Goal: Task Accomplishment & Management: Complete application form

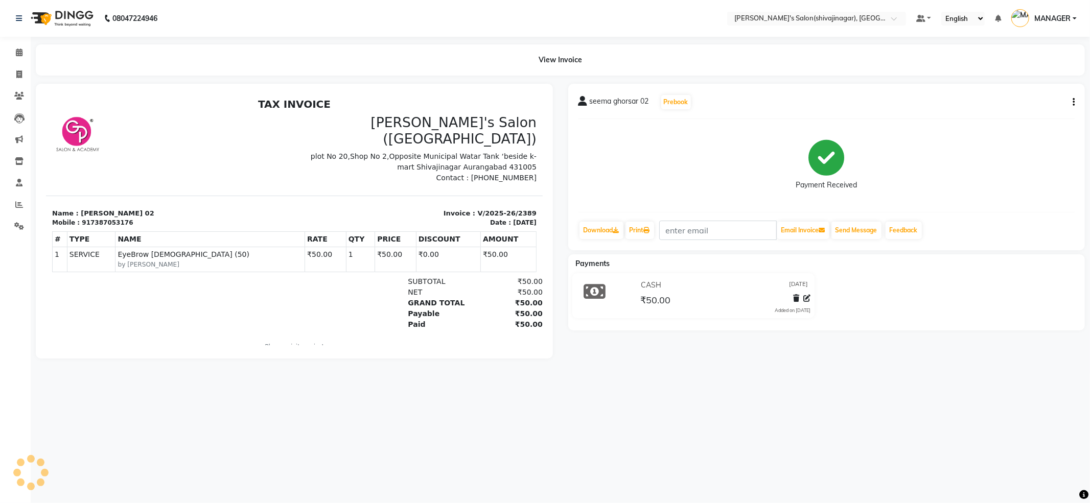
click at [675, 372] on main "View Invoice seema ghorsar 02 Prebook Payment Received Download Print Email Inv…" at bounding box center [560, 209] width 1059 height 330
drag, startPoint x: 675, startPoint y: 372, endPoint x: 612, endPoint y: 366, distance: 63.2
click at [673, 372] on main "View Invoice seema ghorsar 02 Prebook Payment Received Download Print Email Inv…" at bounding box center [560, 209] width 1059 height 330
click at [643, 372] on main "View Invoice seema ghorsar 02 Prebook Payment Received Download Print Email Inv…" at bounding box center [560, 209] width 1059 height 330
click at [18, 76] on icon at bounding box center [19, 75] width 6 height 8
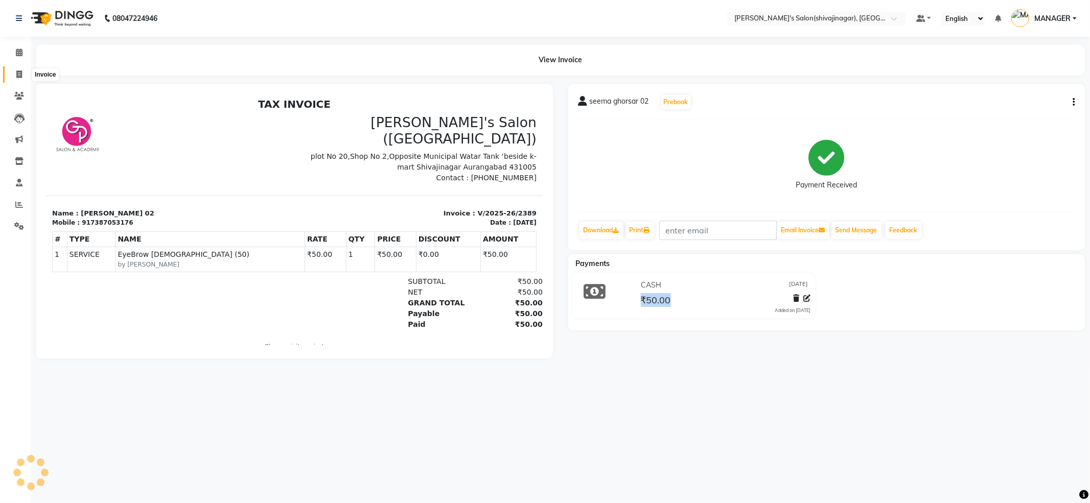
select select "service"
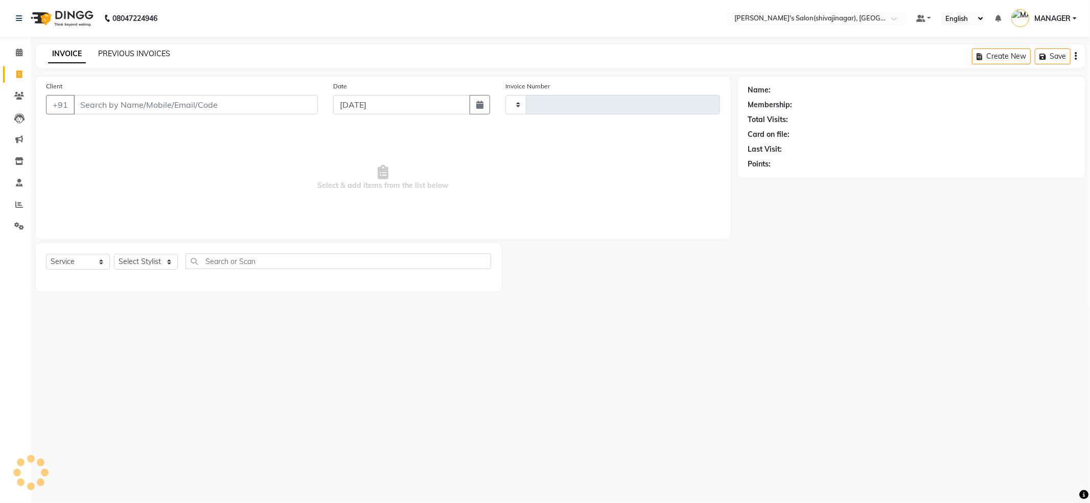
click at [152, 54] on link "PREVIOUS INVOICES" at bounding box center [134, 53] width 72 height 9
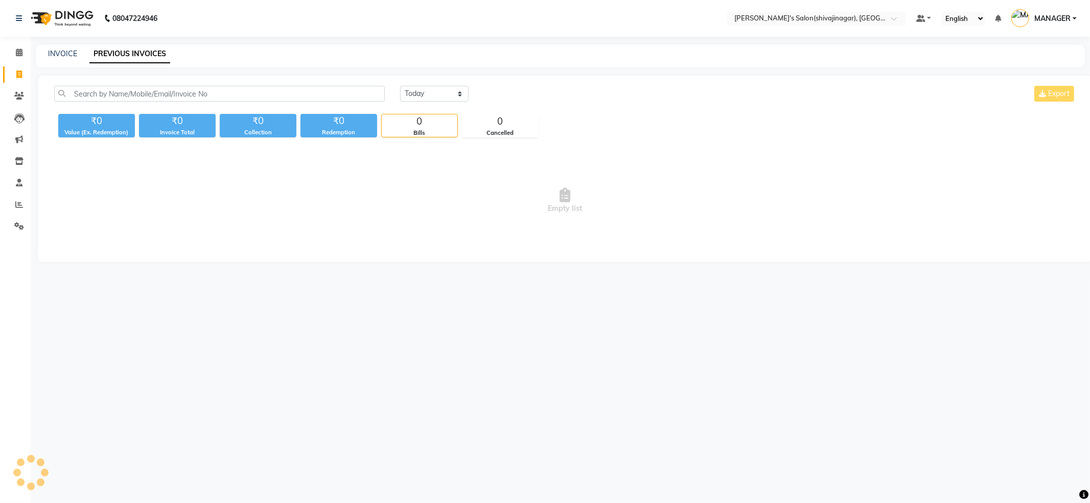
click at [425, 106] on div "[DATE] [DATE] Custom Range Export" at bounding box center [737, 98] width 691 height 24
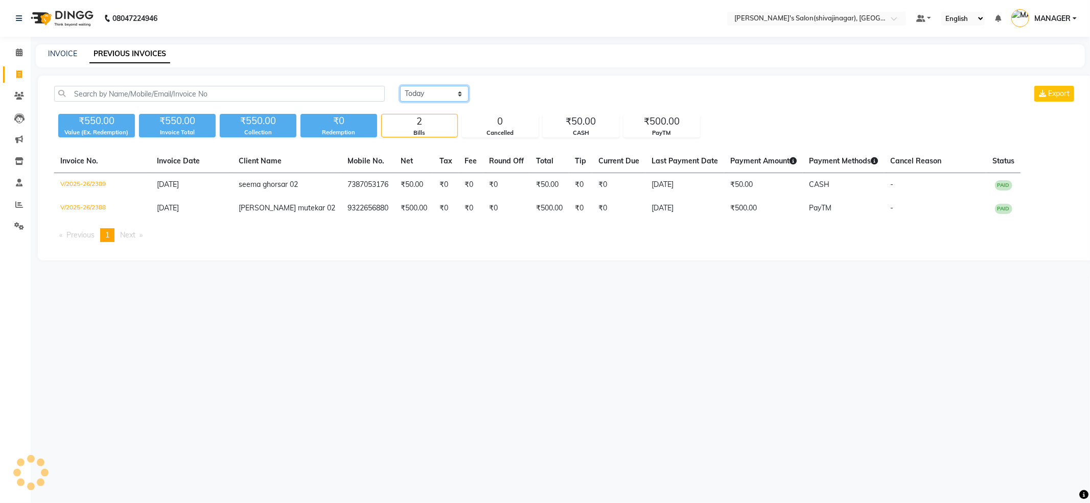
click at [428, 98] on select "[DATE] [DATE] Custom Range" at bounding box center [434, 94] width 68 height 16
click at [400, 86] on select "[DATE] [DATE] Custom Range" at bounding box center [434, 94] width 68 height 16
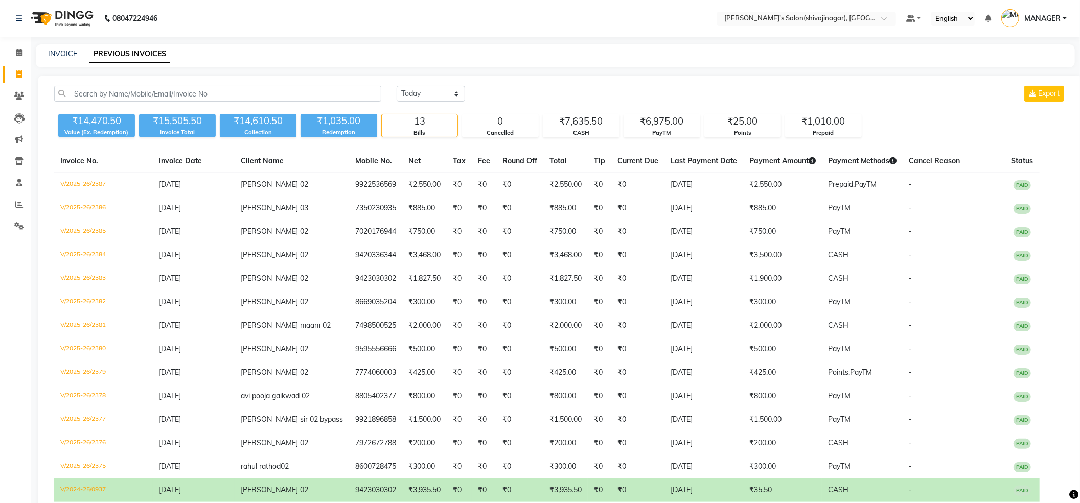
click at [591, 84] on div "[DATE] [DATE] Custom Range Export ₹14,470.50 Value (Ex. Redemption) ₹15,505.50 …" at bounding box center [560, 309] width 1044 height 467
click at [419, 101] on select "[DATE] [DATE] Custom Range" at bounding box center [431, 94] width 68 height 16
select select "[DATE]"
click at [397, 86] on select "[DATE] [DATE] Custom Range" at bounding box center [431, 94] width 68 height 16
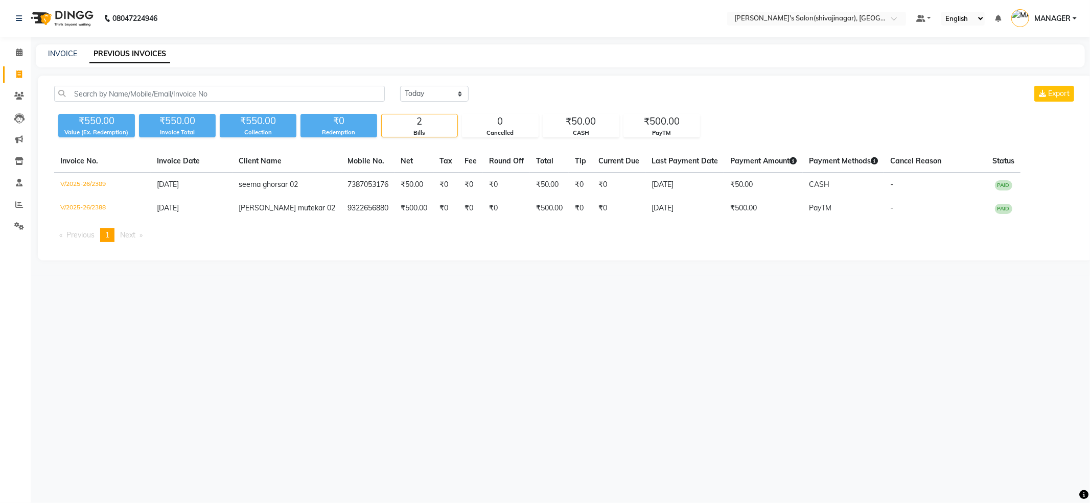
click at [248, 57] on div "INVOICE PREVIOUS INVOICES" at bounding box center [554, 54] width 1037 height 11
click at [21, 72] on icon at bounding box center [19, 75] width 6 height 8
select select "service"
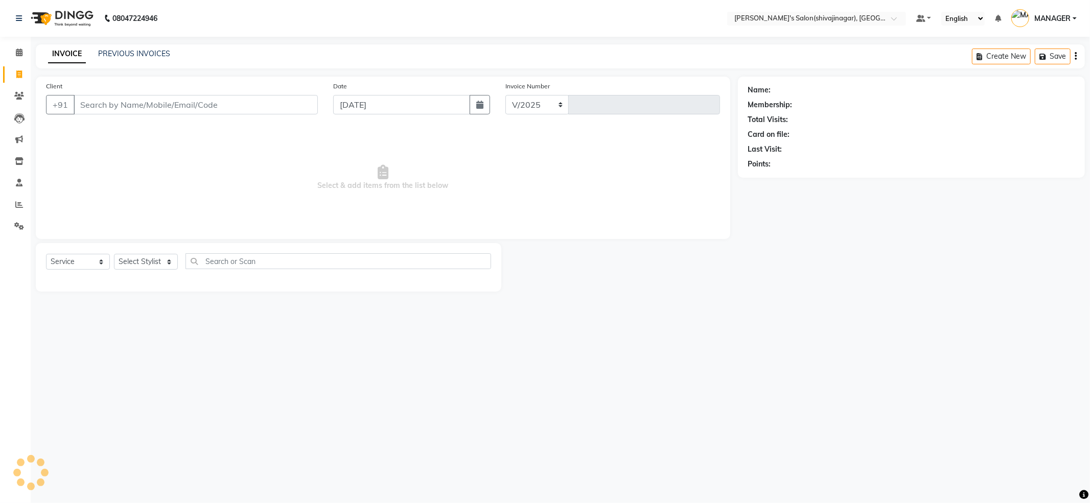
select select "4174"
type input "2390"
drag, startPoint x: 138, startPoint y: 268, endPoint x: 140, endPoint y: 260, distance: 8.3
click at [138, 268] on select "Select Stylist" at bounding box center [146, 262] width 64 height 16
select select "64359"
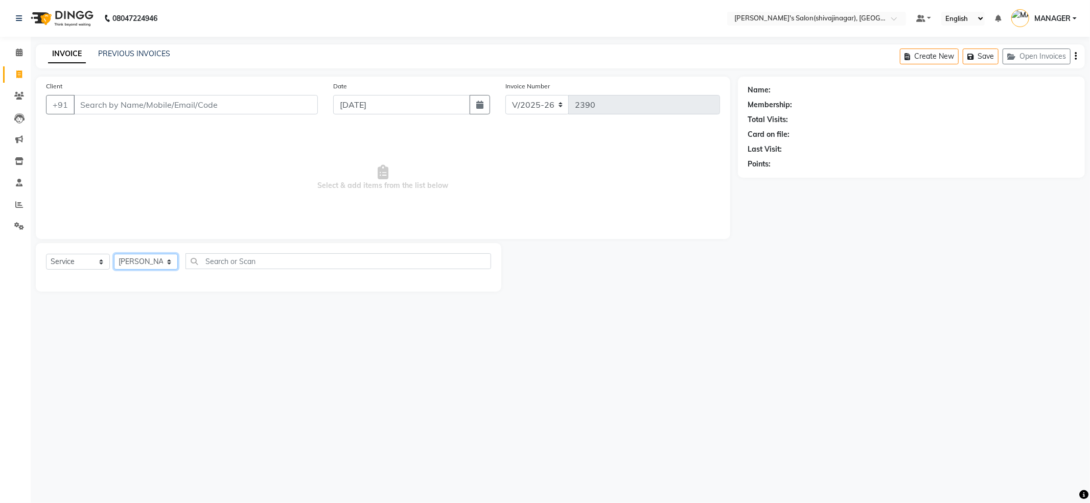
click at [114, 254] on select "Select Stylist [PERSON_NAME] R AKKI [PERSON_NAME] MANAGER MISS STAFF [PERSON_NA…" at bounding box center [146, 262] width 64 height 16
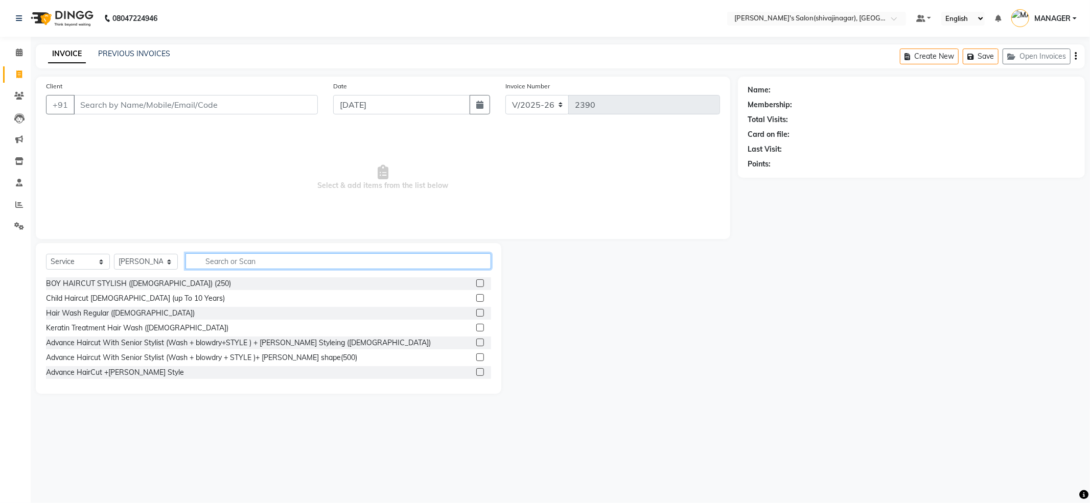
click at [221, 262] on input "text" at bounding box center [338, 261] width 306 height 16
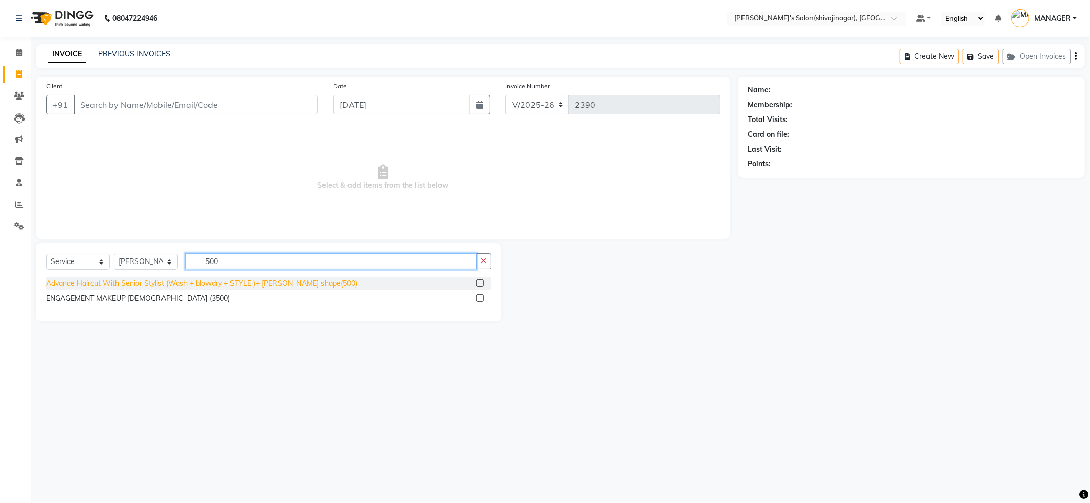
type input "500"
click at [223, 283] on div "Advance Haircut With Senior Stylist (Wash + blowdry + STYLE )+ [PERSON_NAME] sh…" at bounding box center [201, 283] width 311 height 11
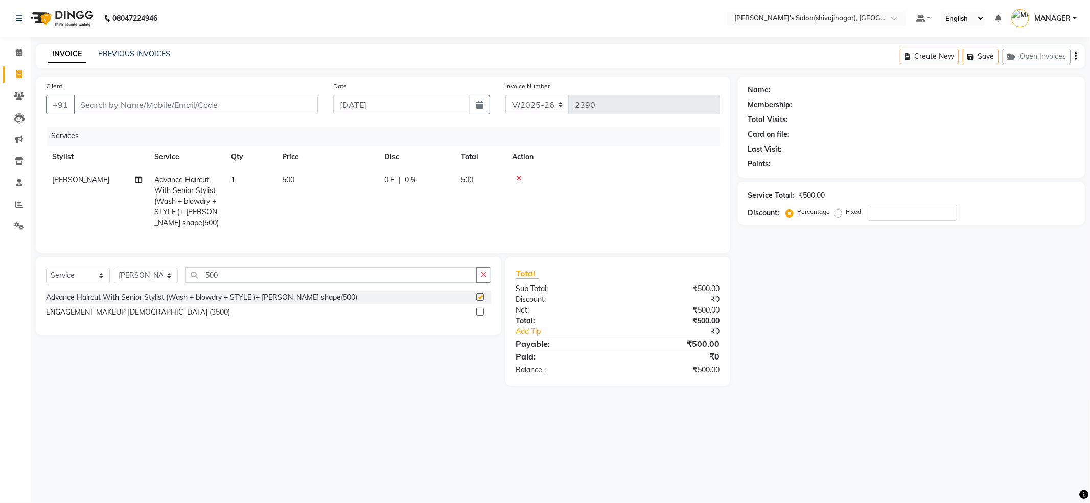
checkbox input "false"
click at [440, 201] on td "0 F | 0 %" at bounding box center [416, 202] width 77 height 66
select select "64359"
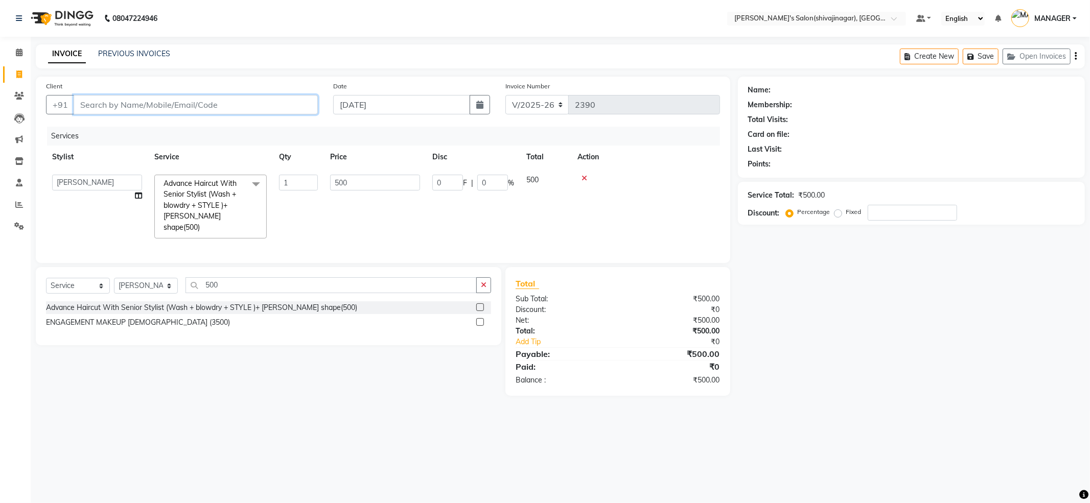
click at [133, 109] on input "Client" at bounding box center [196, 104] width 244 height 19
type input "9"
type input "0"
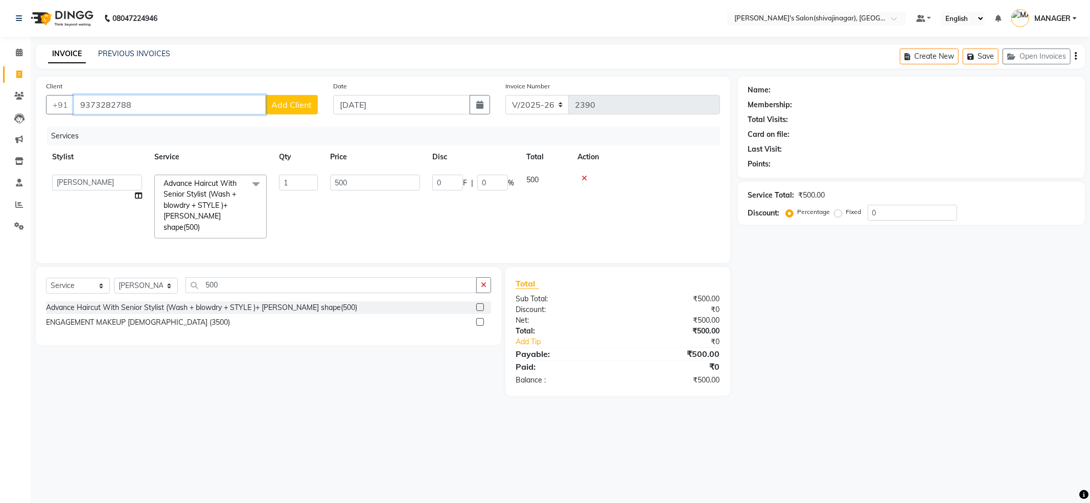
type input "9373282788"
click at [289, 107] on span "Add Client" at bounding box center [291, 105] width 40 height 10
select select "22"
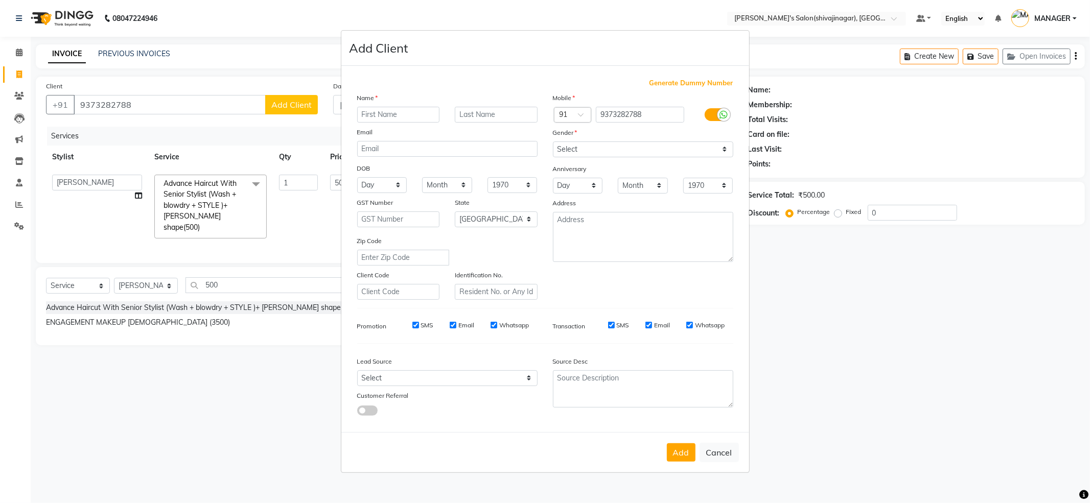
click at [385, 119] on input "text" at bounding box center [398, 115] width 83 height 16
click at [407, 115] on input "[PERSON_NAME] 002" at bounding box center [398, 115] width 83 height 16
type input "[PERSON_NAME] 02"
click at [543, 152] on div at bounding box center [448, 149] width 196 height 16
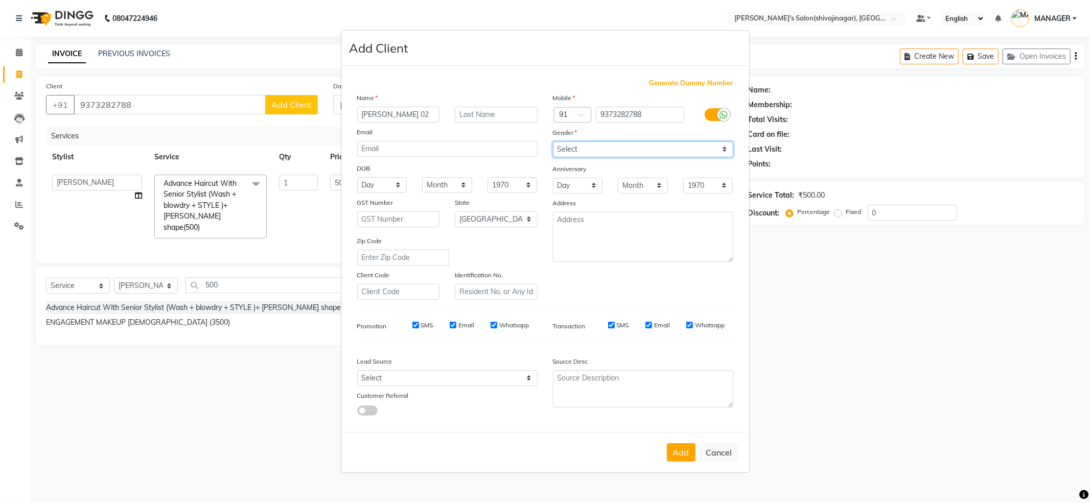
click at [597, 156] on select "Select [DEMOGRAPHIC_DATA] [DEMOGRAPHIC_DATA] Other Prefer Not To Say" at bounding box center [643, 150] width 180 height 16
select select "[DEMOGRAPHIC_DATA]"
click at [553, 142] on select "Select [DEMOGRAPHIC_DATA] [DEMOGRAPHIC_DATA] Other Prefer Not To Say" at bounding box center [643, 150] width 180 height 16
click at [689, 450] on button "Add" at bounding box center [681, 453] width 29 height 18
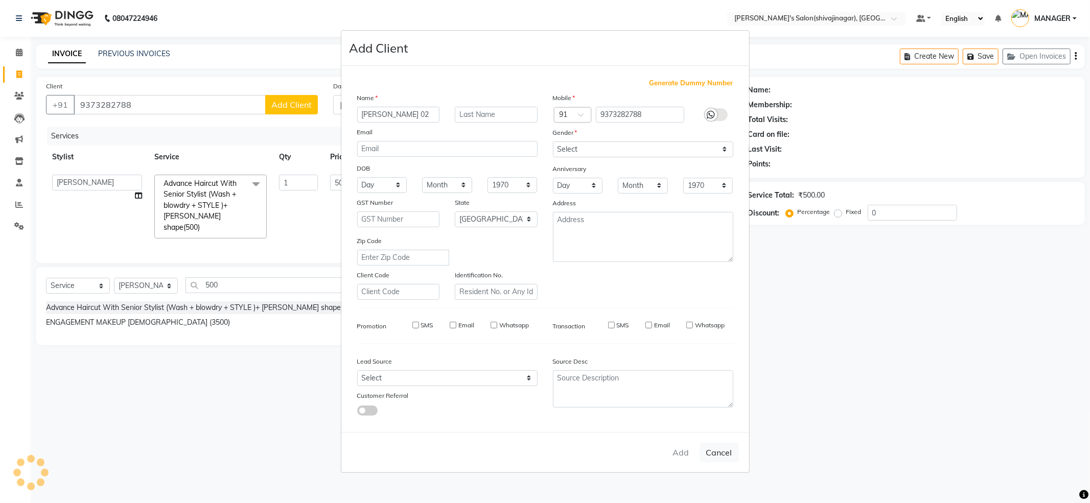
select select
select select "null"
select select
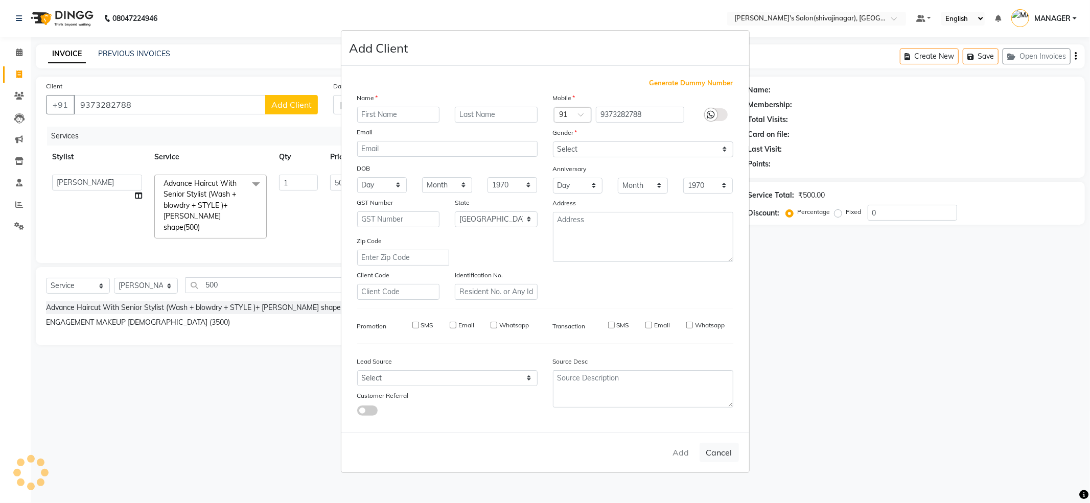
select select
checkbox input "false"
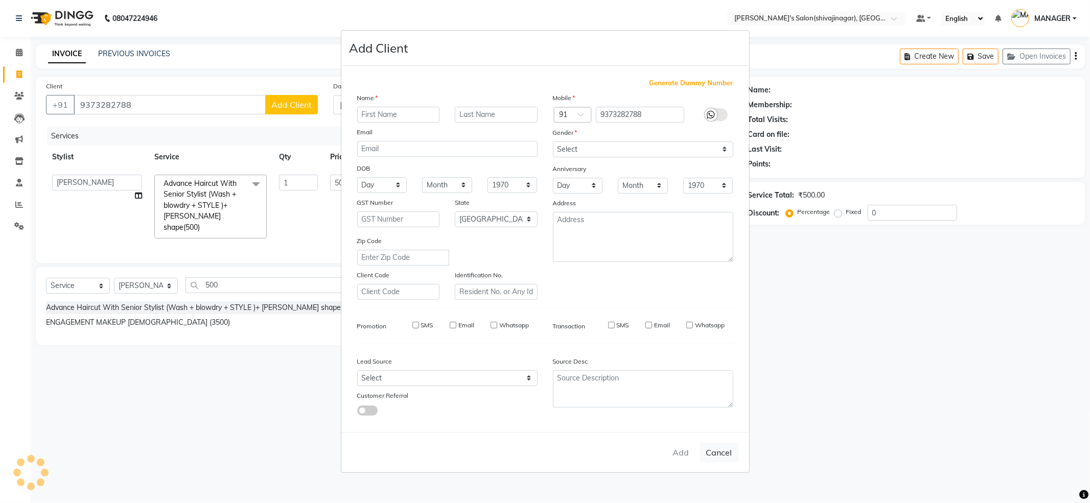
checkbox input "false"
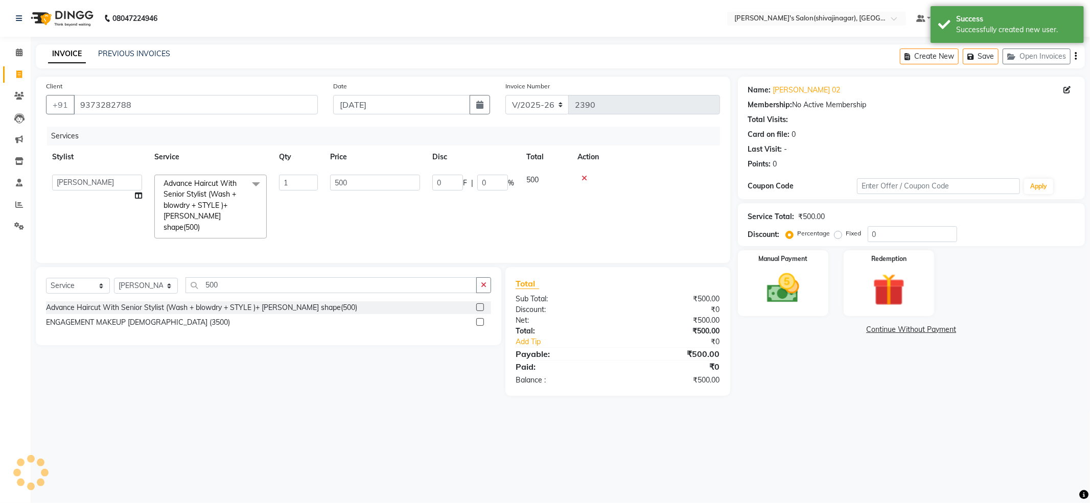
click at [820, 384] on div "Name: [PERSON_NAME] 02 Membership: No Active Membership Total Visits: Card on f…" at bounding box center [915, 236] width 355 height 319
click at [803, 294] on img at bounding box center [783, 288] width 55 height 39
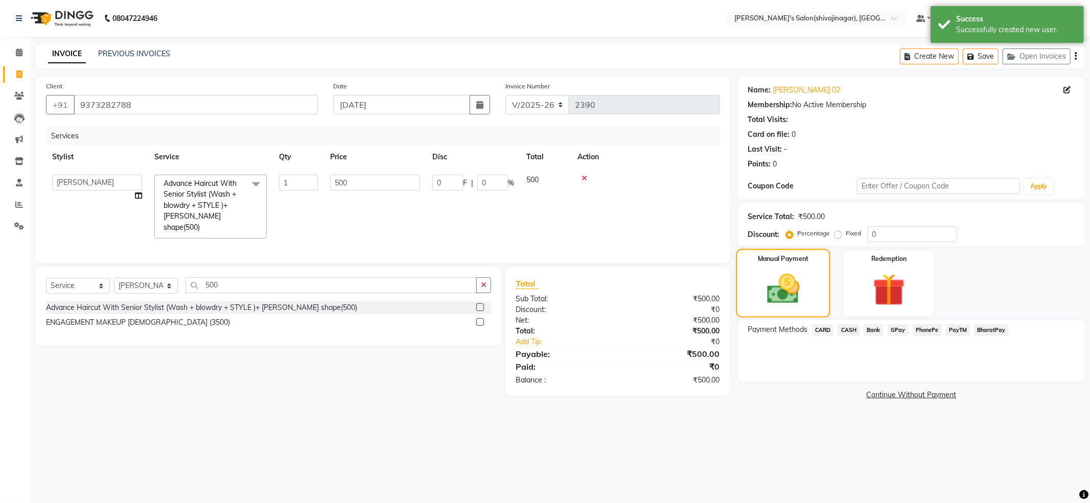
click at [809, 285] on div "Manual Payment" at bounding box center [783, 283] width 94 height 68
click at [845, 348] on div "Payment Methods CARD CASH Bank GPay PhonePe PayTM BharatPay" at bounding box center [911, 350] width 347 height 61
click at [953, 327] on span "PayTM" at bounding box center [958, 330] width 25 height 12
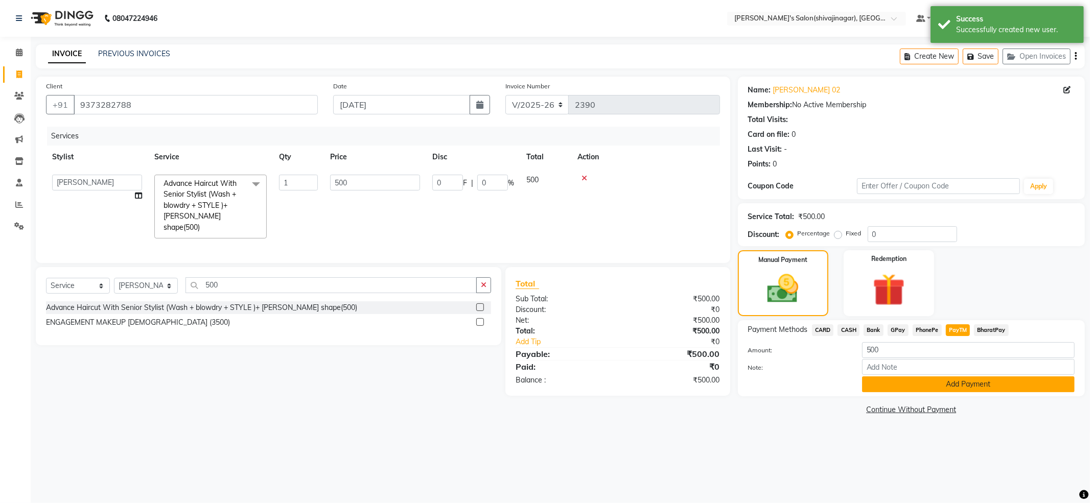
click at [951, 389] on button "Add Payment" at bounding box center [968, 385] width 213 height 16
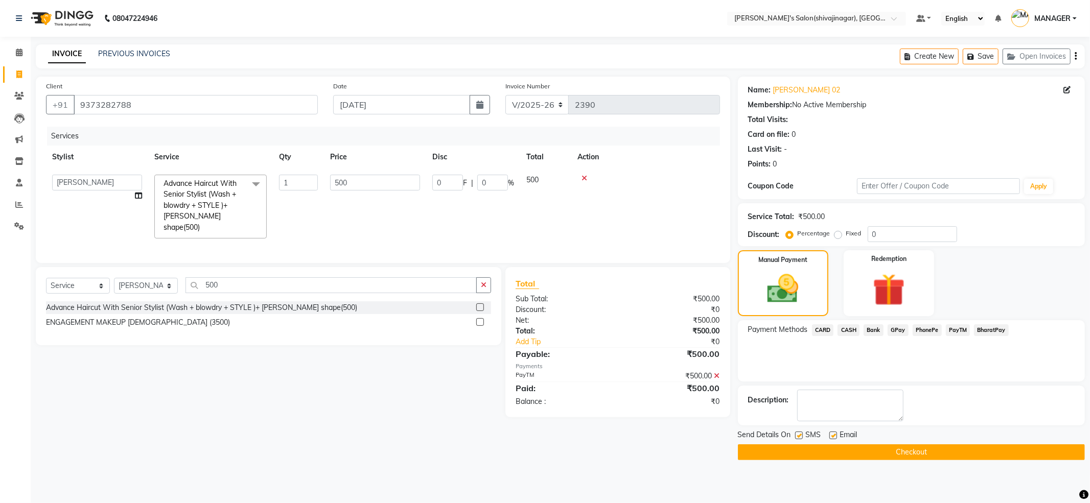
click at [882, 456] on button "Checkout" at bounding box center [911, 453] width 347 height 16
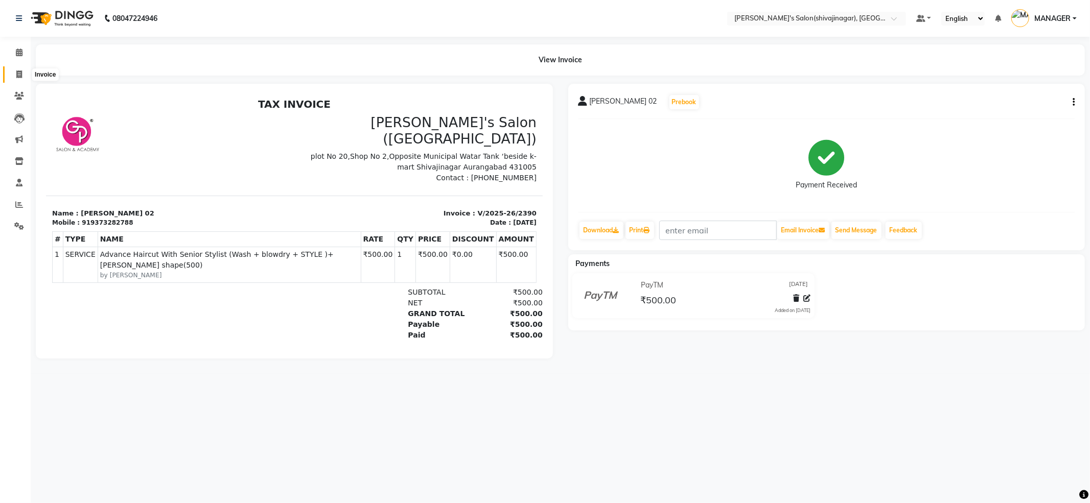
click at [22, 71] on span at bounding box center [19, 75] width 18 height 12
select select "service"
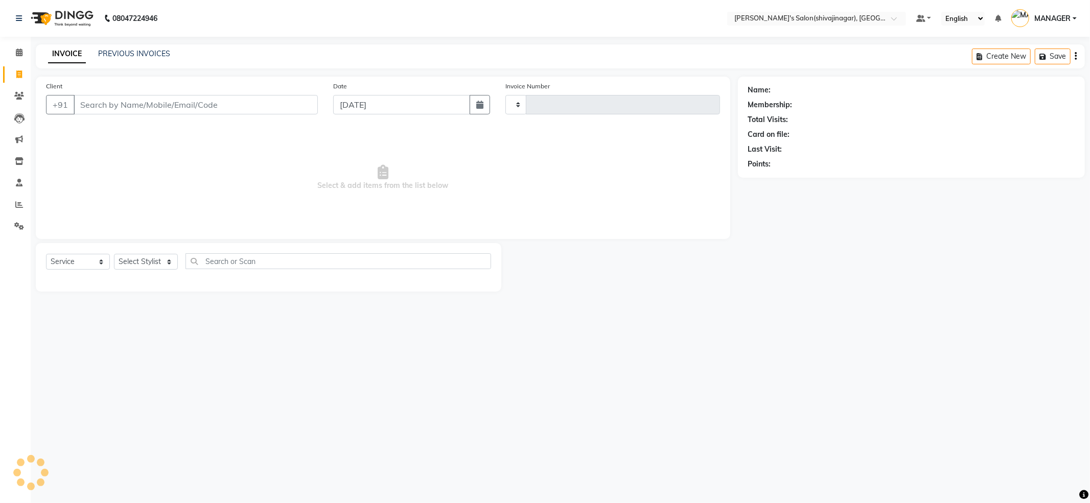
type input "2391"
select select "4174"
click at [97, 105] on input "Client" at bounding box center [196, 104] width 244 height 19
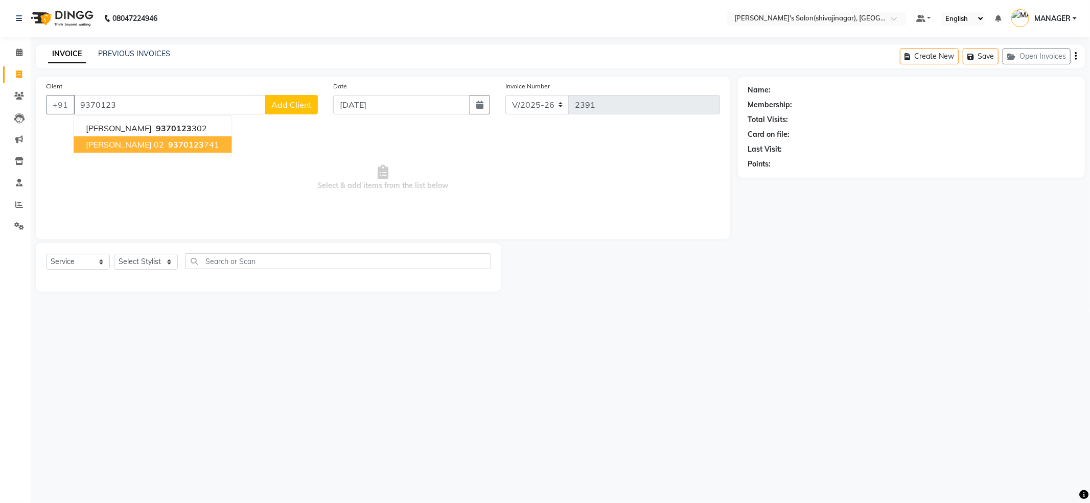
click at [172, 144] on span "9370123" at bounding box center [186, 145] width 36 height 10
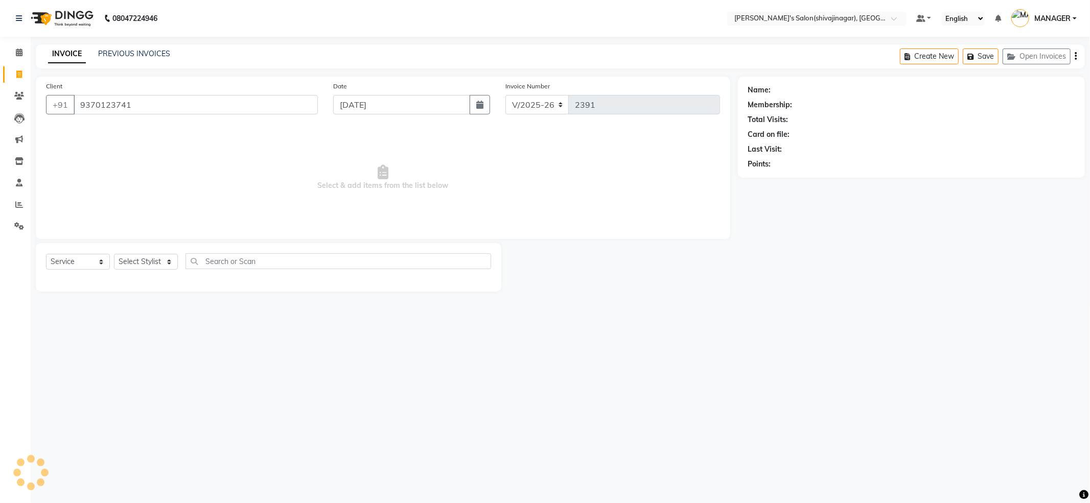
type input "9370123741"
click at [307, 154] on span "Select & add items from the list below" at bounding box center [383, 178] width 674 height 102
click at [154, 264] on select "Select Stylist [PERSON_NAME] R AKKI [PERSON_NAME] MANAGER MISS STAFF [PERSON_NA…" at bounding box center [146, 262] width 64 height 16
select select "24666"
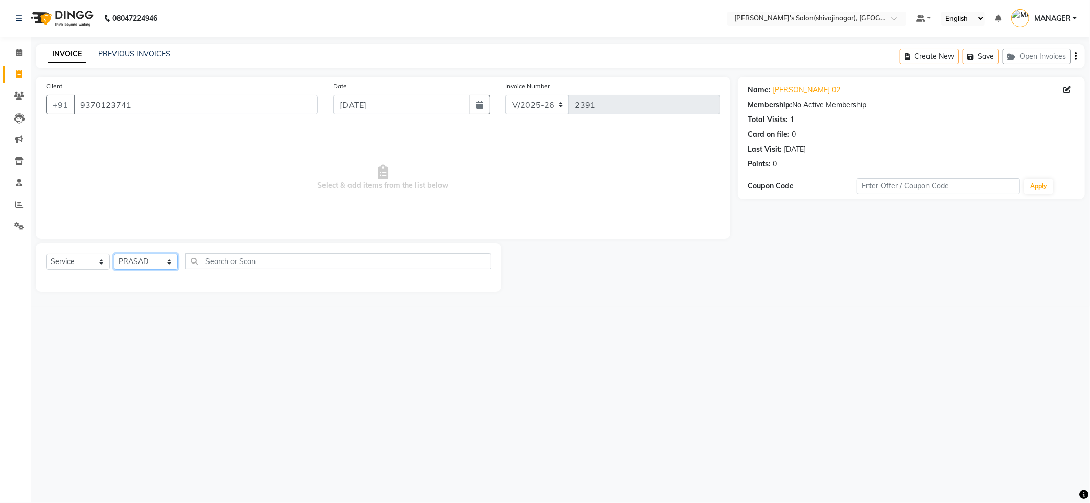
click at [114, 254] on select "Select Stylist [PERSON_NAME] R AKKI [PERSON_NAME] MANAGER MISS STAFF [PERSON_NA…" at bounding box center [146, 262] width 64 height 16
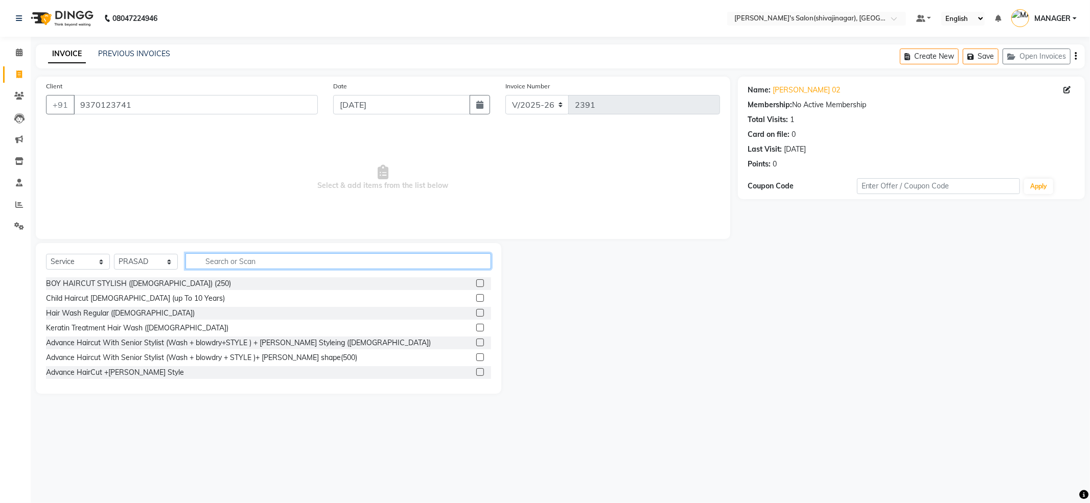
click at [219, 258] on input "text" at bounding box center [338, 261] width 306 height 16
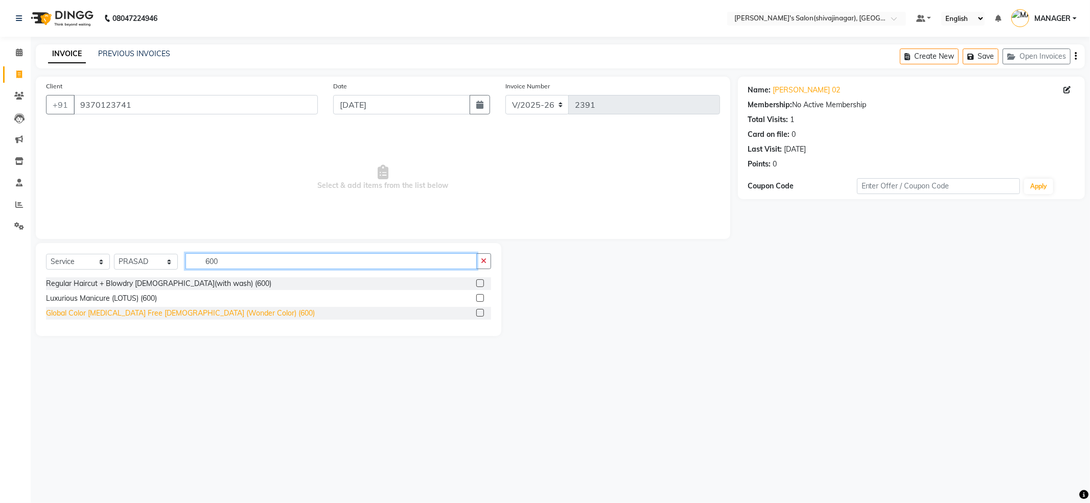
type input "600"
click at [185, 313] on div "Global Color [MEDICAL_DATA] Free [DEMOGRAPHIC_DATA] (Wonder Color) (600)" at bounding box center [180, 313] width 269 height 11
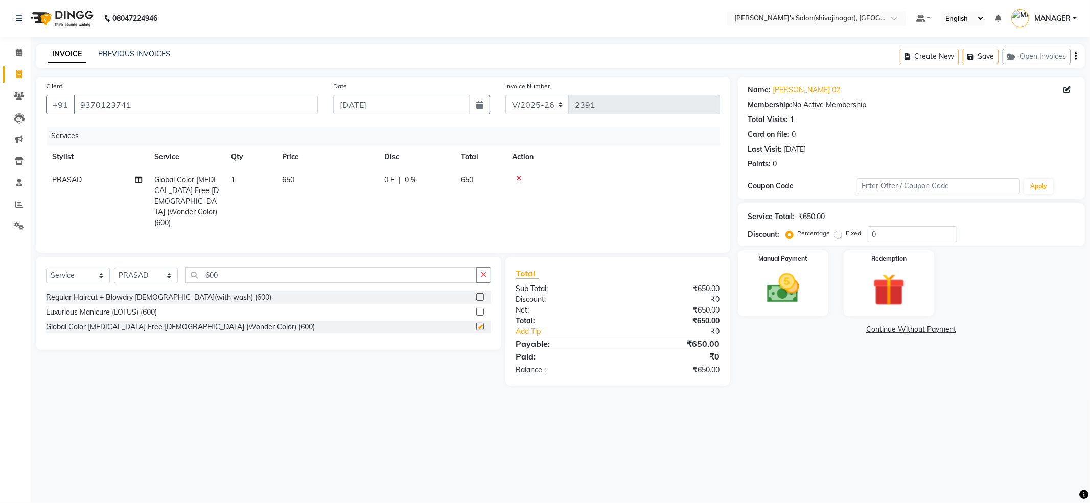
checkbox input "false"
click at [293, 210] on td "650" at bounding box center [327, 202] width 102 height 66
select select "24666"
click at [826, 388] on main "INVOICE PREVIOUS INVOICES Create New Save Open Invoices Client [PHONE_NUMBER] D…" at bounding box center [560, 222] width 1059 height 356
click at [791, 276] on img at bounding box center [783, 288] width 55 height 39
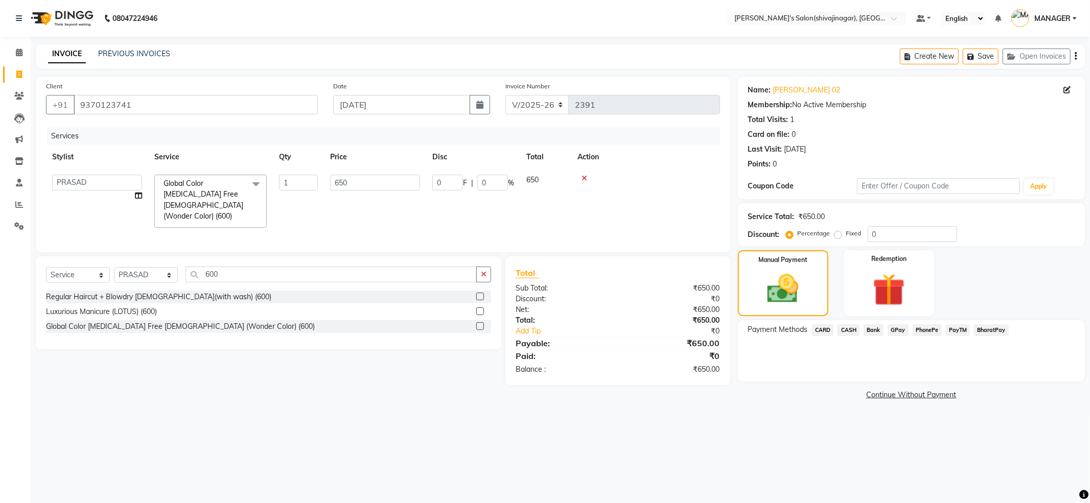
click at [941, 348] on div "Payment Methods CARD CASH Bank GPay PhonePe PayTM BharatPay" at bounding box center [911, 350] width 347 height 61
click at [953, 329] on span "PayTM" at bounding box center [958, 330] width 25 height 12
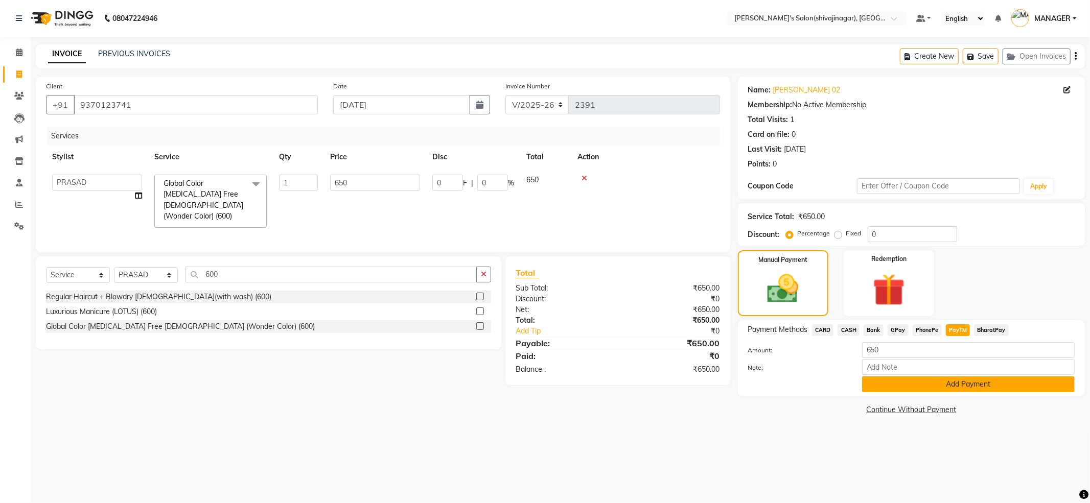
click at [969, 387] on button "Add Payment" at bounding box center [968, 385] width 213 height 16
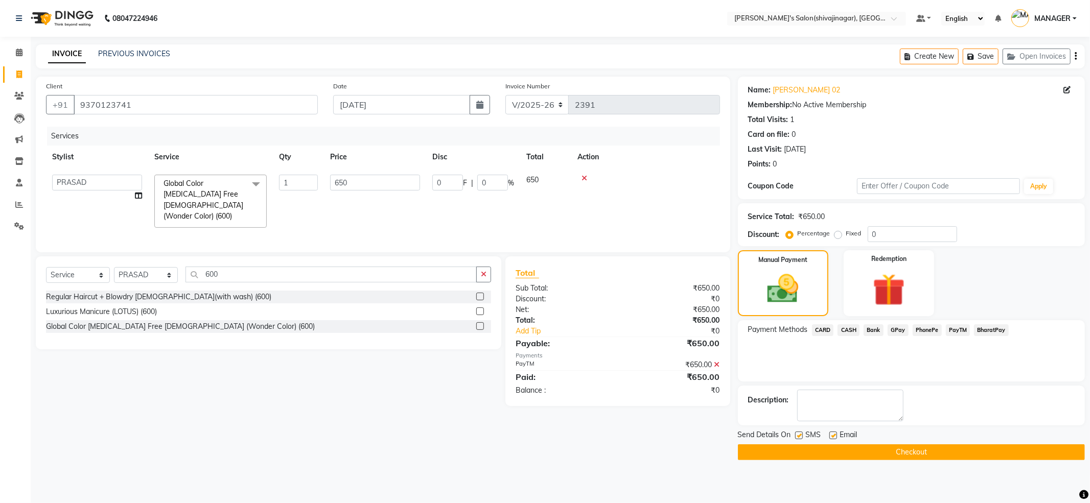
click at [898, 449] on button "Checkout" at bounding box center [911, 453] width 347 height 16
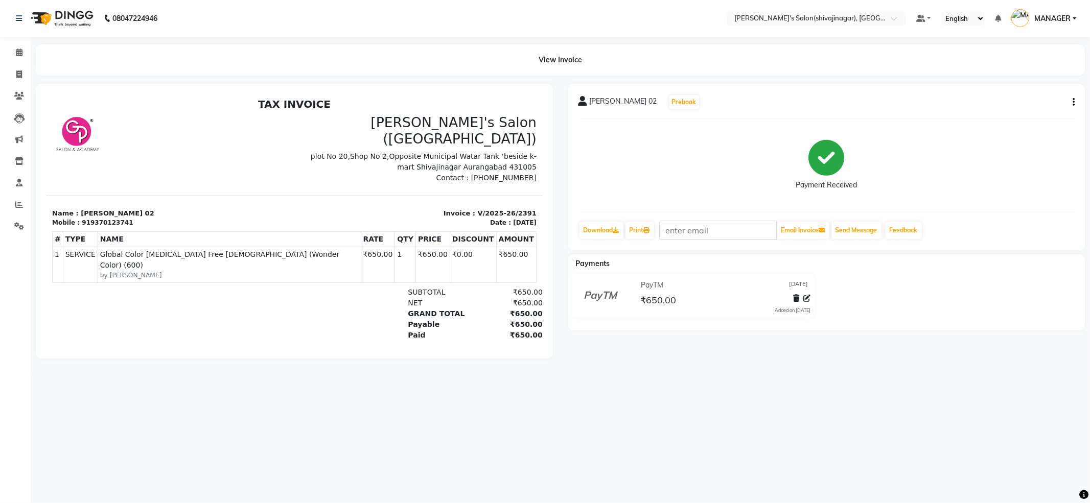
click at [796, 398] on div "08047224946 Select Location × [PERSON_NAME]'s Salon(shivajinagar), Shivaji Naga…" at bounding box center [545, 251] width 1090 height 503
drag, startPoint x: 16, startPoint y: 78, endPoint x: 23, endPoint y: 77, distance: 6.7
click at [17, 77] on icon at bounding box center [19, 75] width 6 height 8
select select "service"
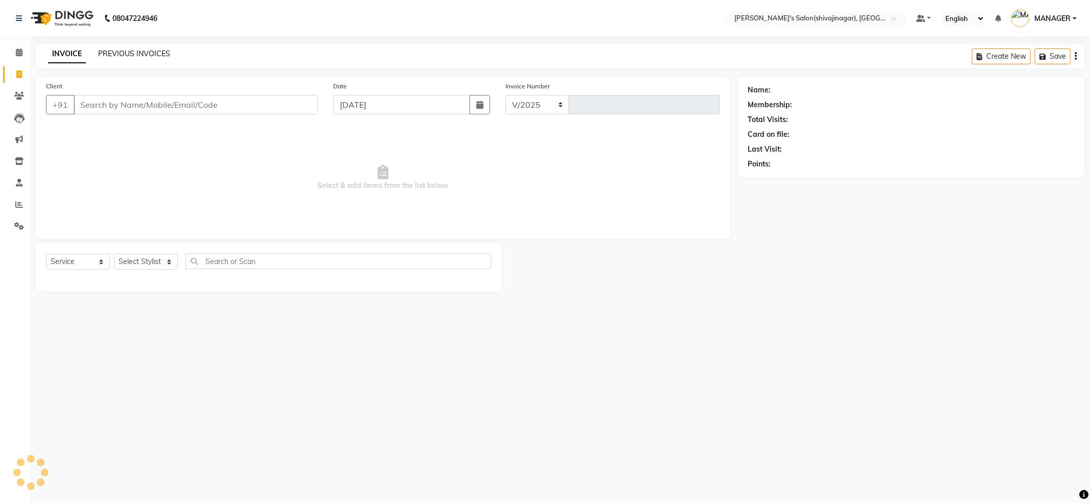
select select "4174"
type input "2392"
click at [109, 52] on link "PREVIOUS INVOICES" at bounding box center [134, 53] width 72 height 9
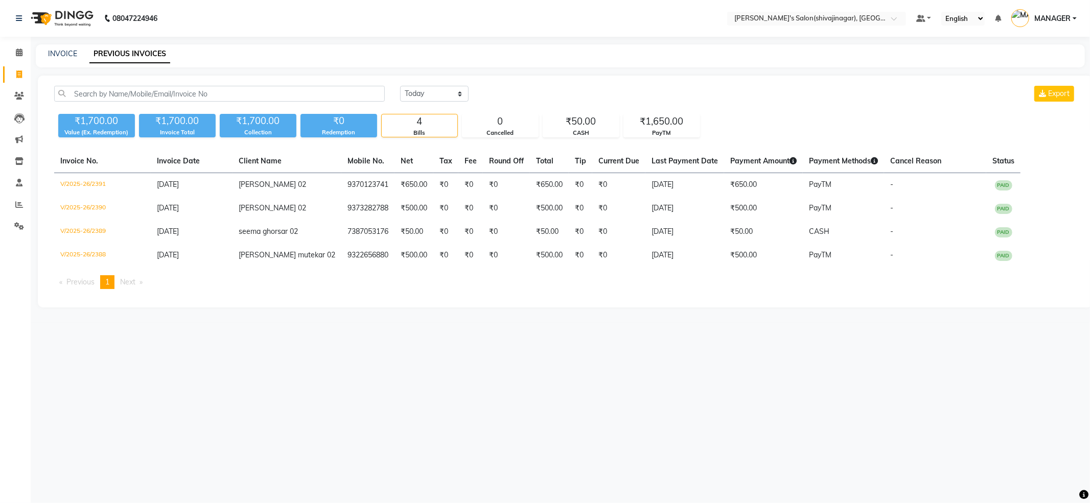
click at [1041, 15] on span "MANAGER" at bounding box center [1052, 18] width 36 height 11
click at [794, 45] on div "INVOICE PREVIOUS INVOICES" at bounding box center [560, 55] width 1049 height 23
click at [20, 49] on icon at bounding box center [19, 53] width 7 height 8
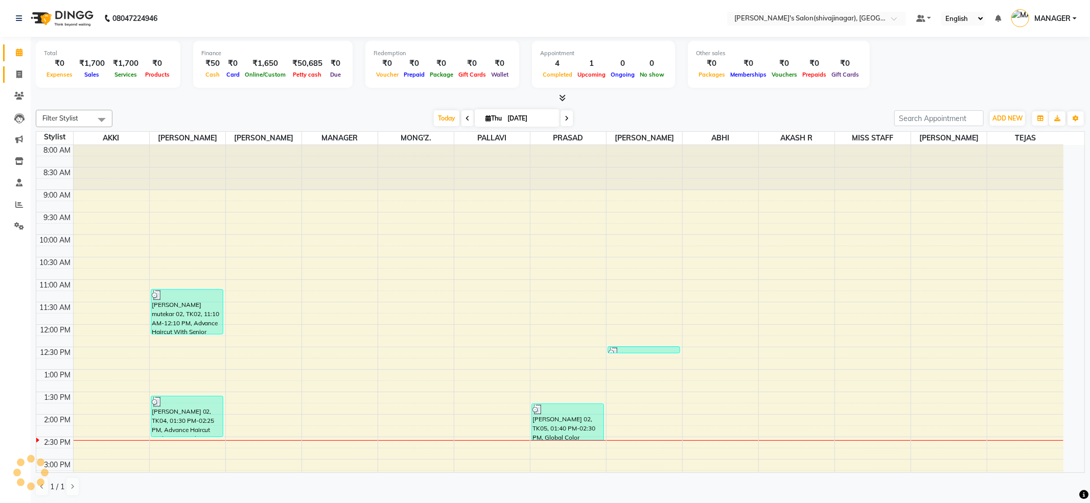
click at [9, 74] on link "Invoice" at bounding box center [15, 74] width 25 height 17
select select "service"
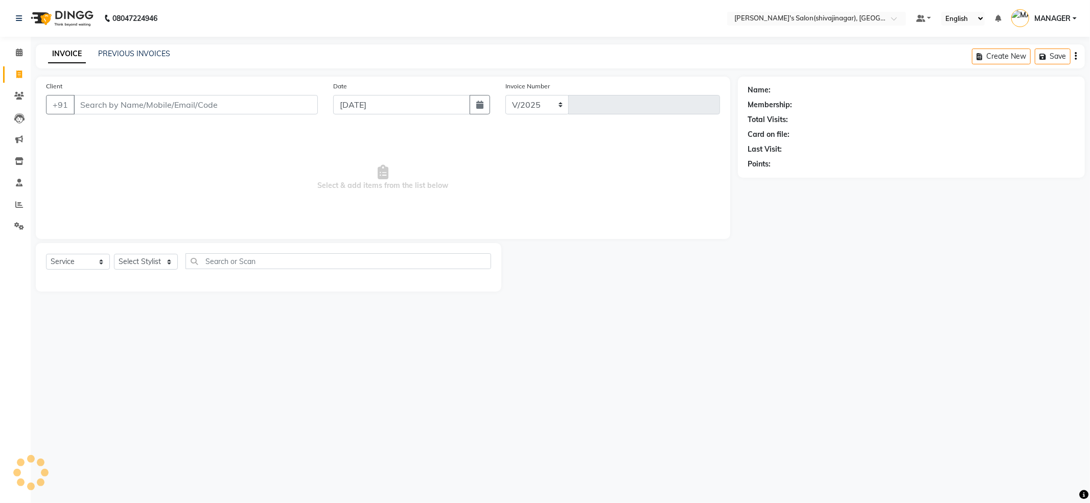
select select "4174"
type input "2392"
click at [145, 252] on div "Select Service Product Membership Package Voucher Prepaid Gift Card Select Styl…" at bounding box center [269, 267] width 466 height 49
click at [149, 260] on select "Select Stylist [PERSON_NAME] R AKKI [PERSON_NAME] MANAGER MISS STAFF [PERSON_NA…" at bounding box center [146, 262] width 64 height 16
select select "30676"
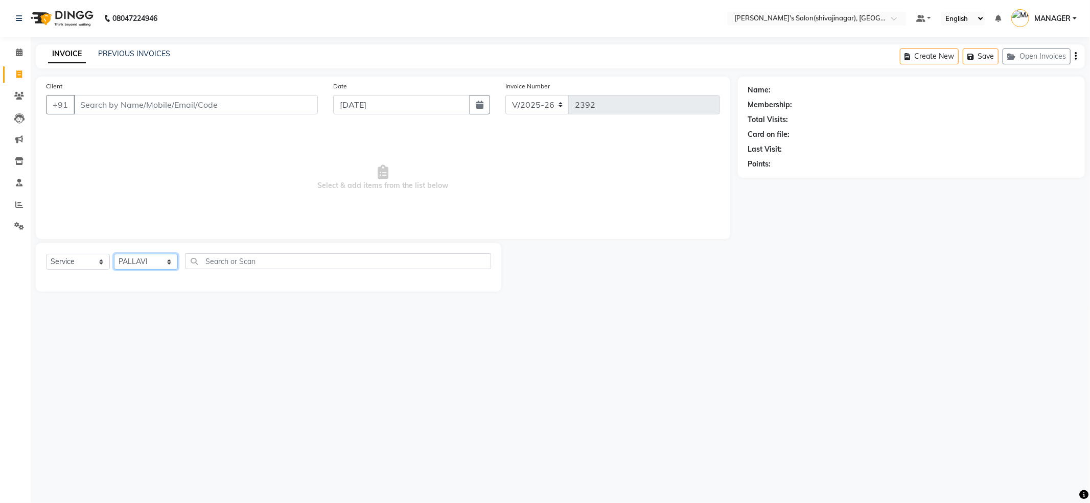
click at [114, 254] on select "Select Stylist [PERSON_NAME] R AKKI [PERSON_NAME] MANAGER MISS STAFF [PERSON_NA…" at bounding box center [146, 262] width 64 height 16
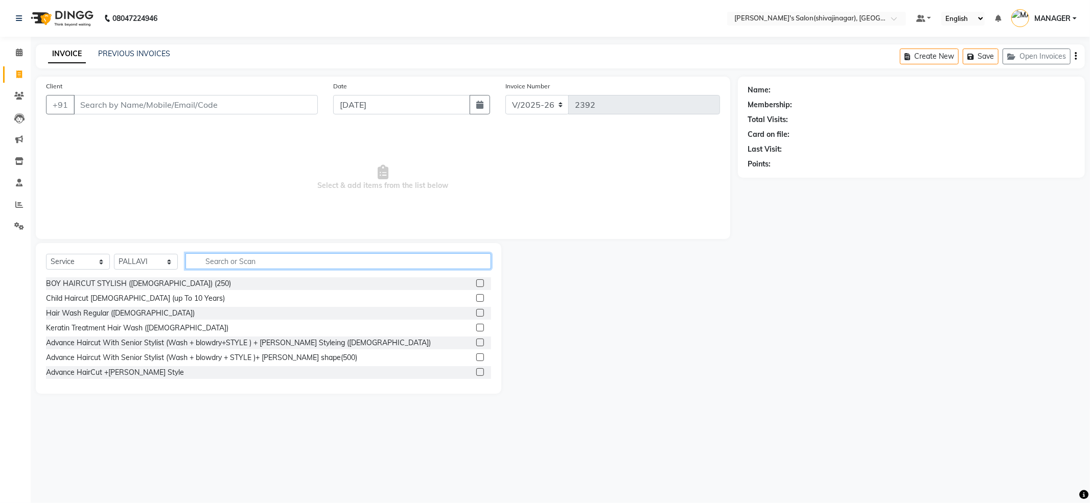
click at [266, 262] on input "text" at bounding box center [338, 261] width 306 height 16
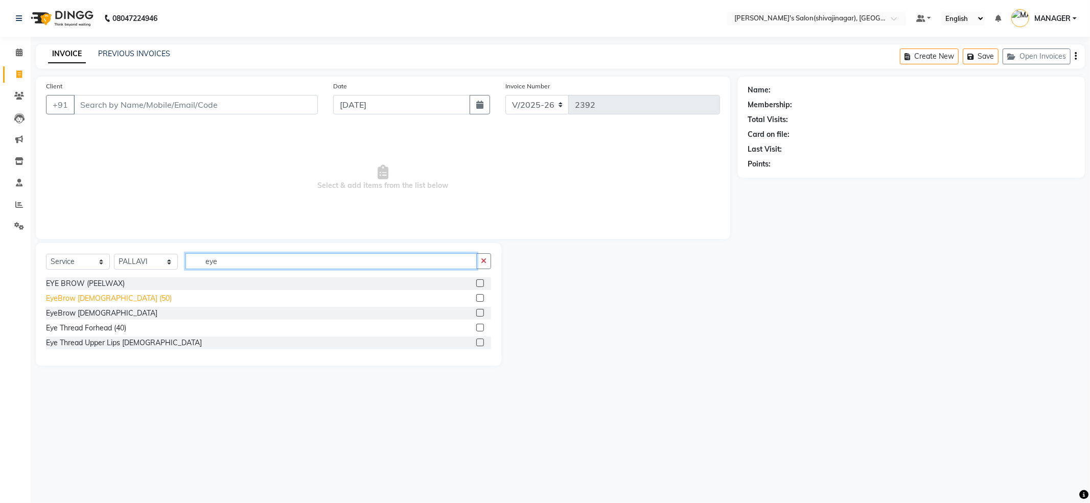
type input "eye"
click at [89, 304] on div "EyeBrow [DEMOGRAPHIC_DATA] (50)" at bounding box center [109, 298] width 126 height 11
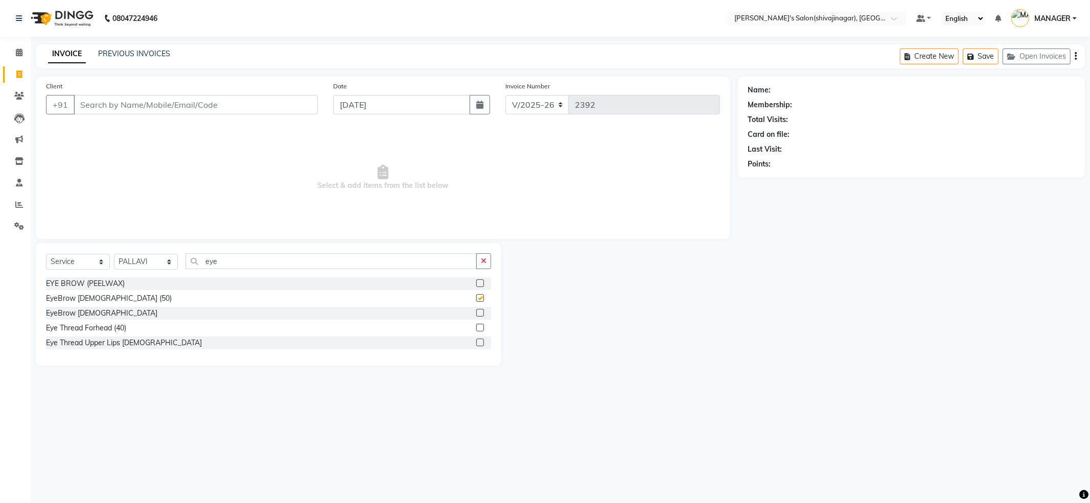
checkbox input "false"
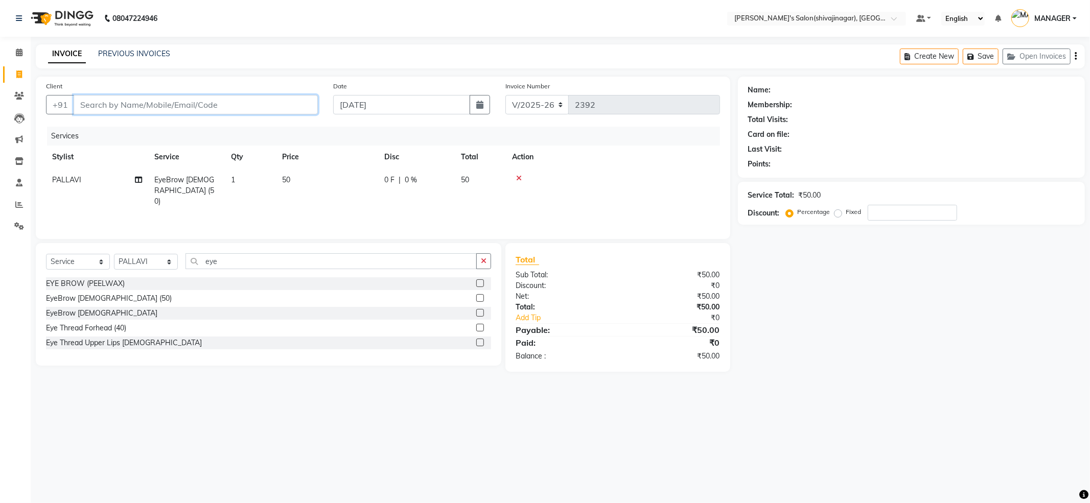
click at [315, 95] on input "Client" at bounding box center [196, 104] width 244 height 19
type input "8"
type input "0"
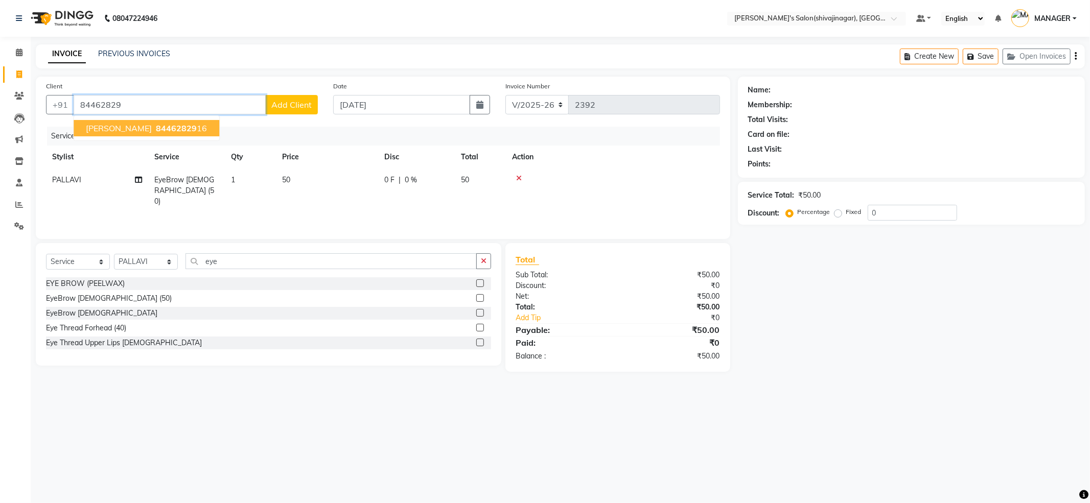
click at [141, 129] on span "[PERSON_NAME]" at bounding box center [119, 128] width 66 height 10
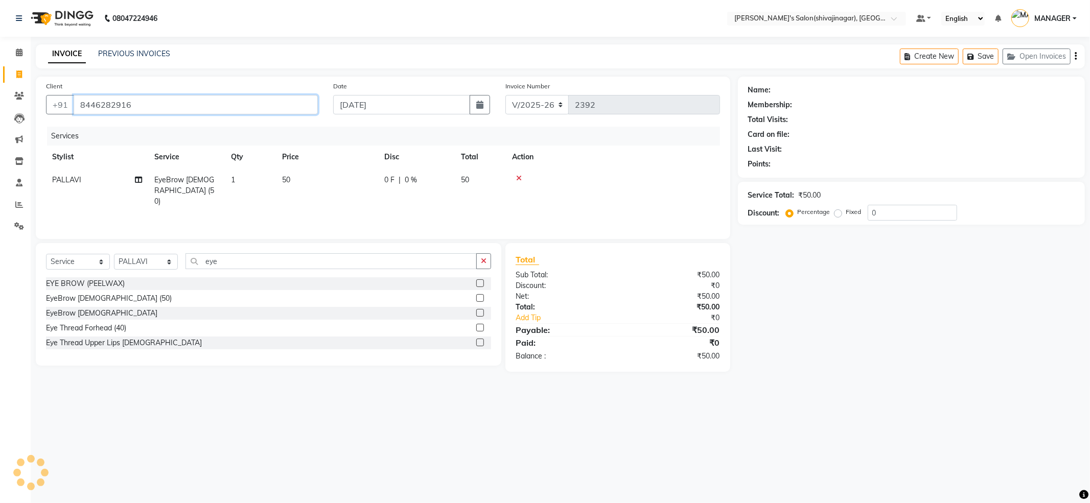
type input "8446282916"
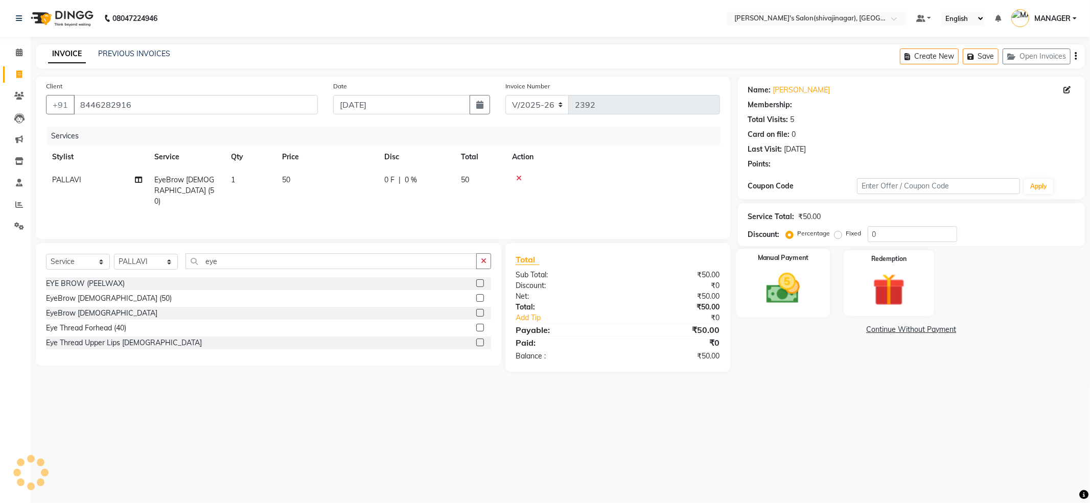
click at [780, 286] on img at bounding box center [783, 288] width 55 height 39
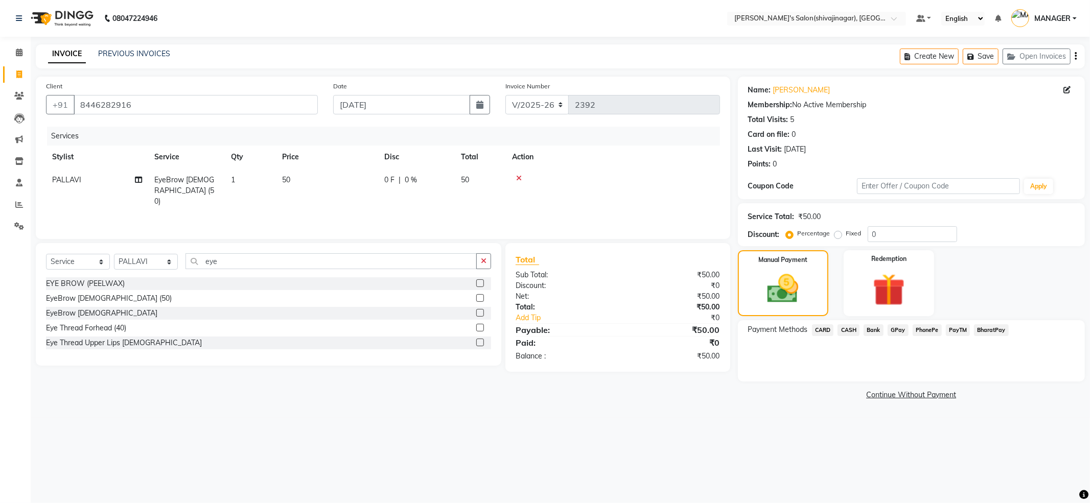
click at [963, 330] on span "PayTM" at bounding box center [958, 330] width 25 height 12
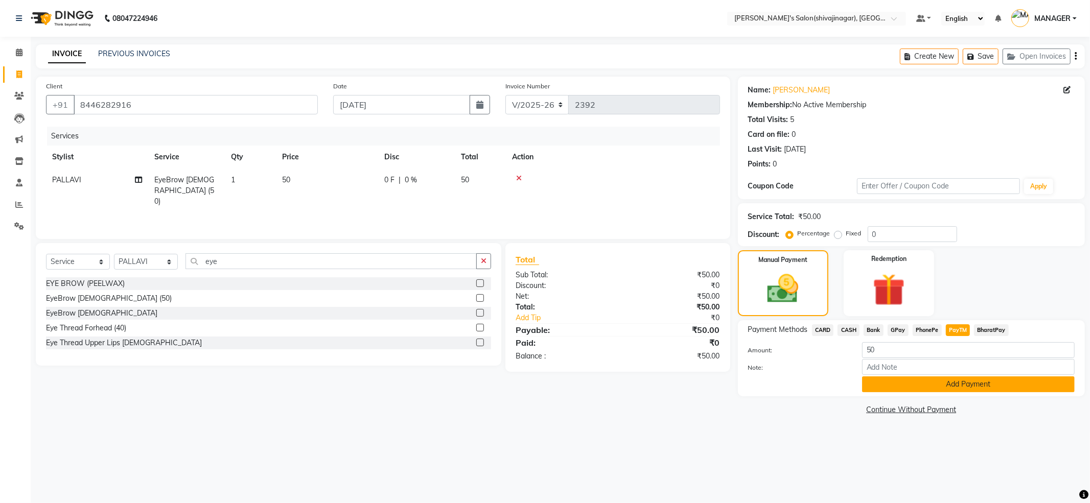
click at [990, 383] on button "Add Payment" at bounding box center [968, 385] width 213 height 16
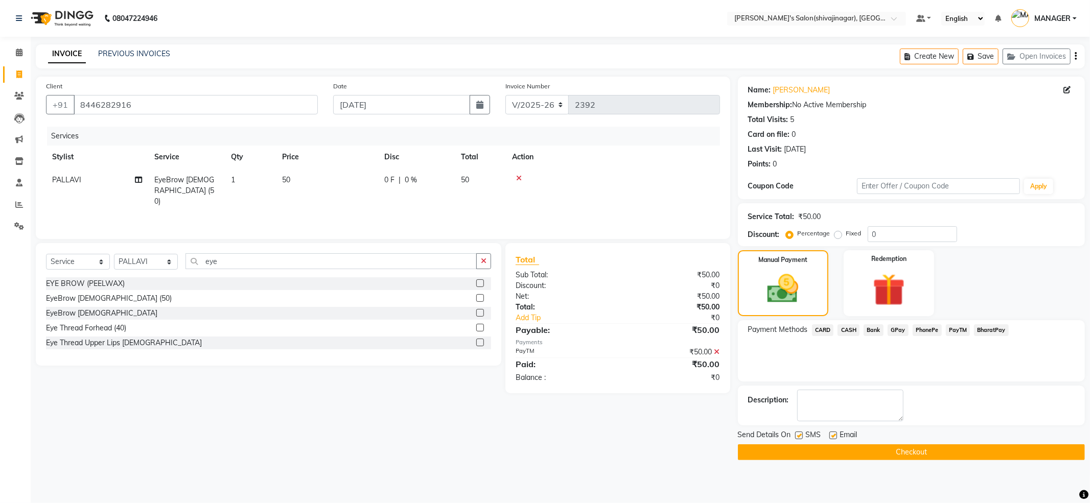
click at [884, 454] on button "Checkout" at bounding box center [911, 453] width 347 height 16
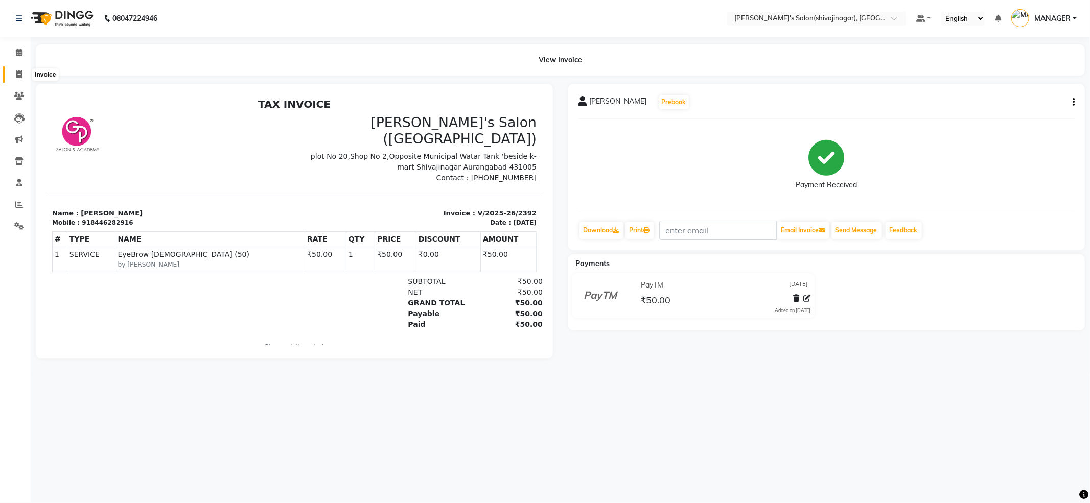
click at [17, 72] on icon at bounding box center [19, 75] width 6 height 8
select select "service"
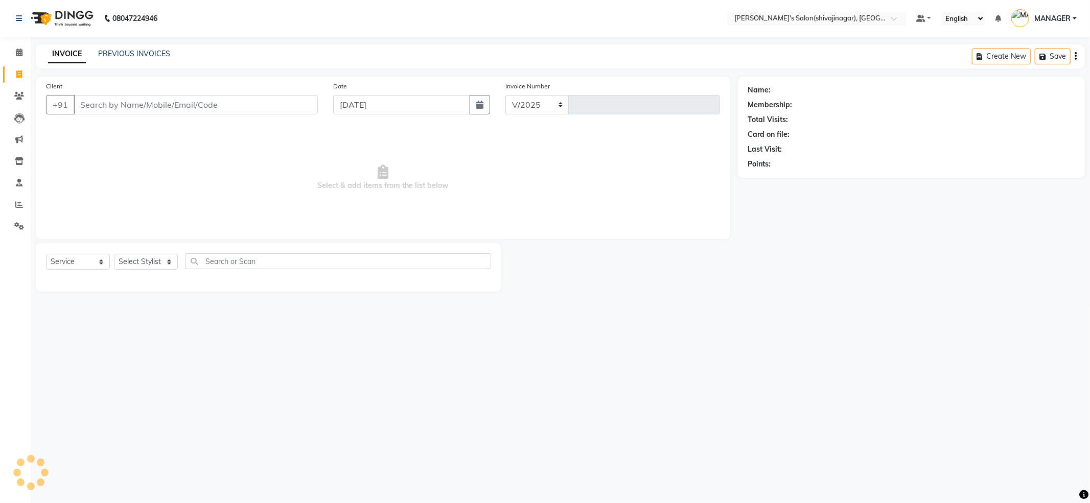
select select "4174"
type input "2393"
click at [294, 113] on input "Client" at bounding box center [196, 104] width 244 height 19
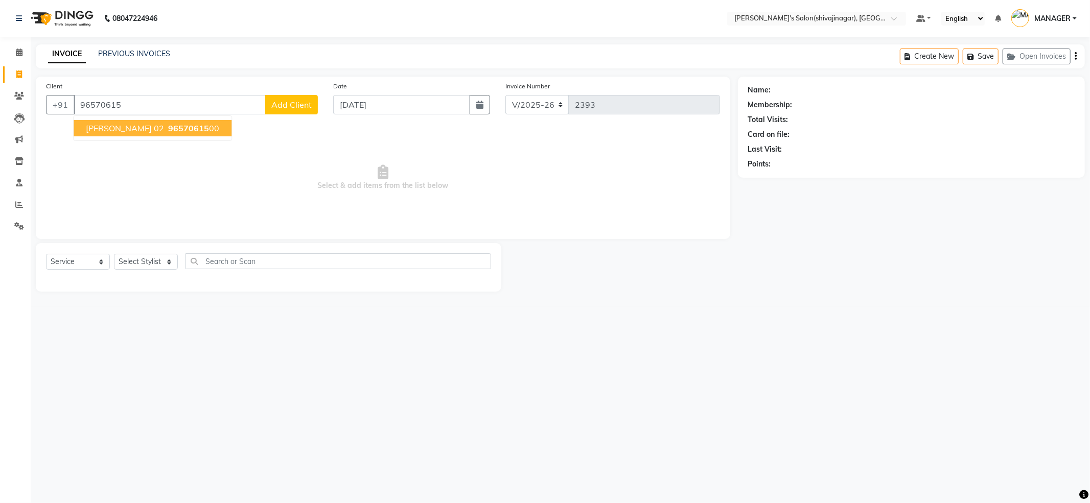
click at [190, 128] on ngb-highlight "96570615 00" at bounding box center [192, 128] width 53 height 10
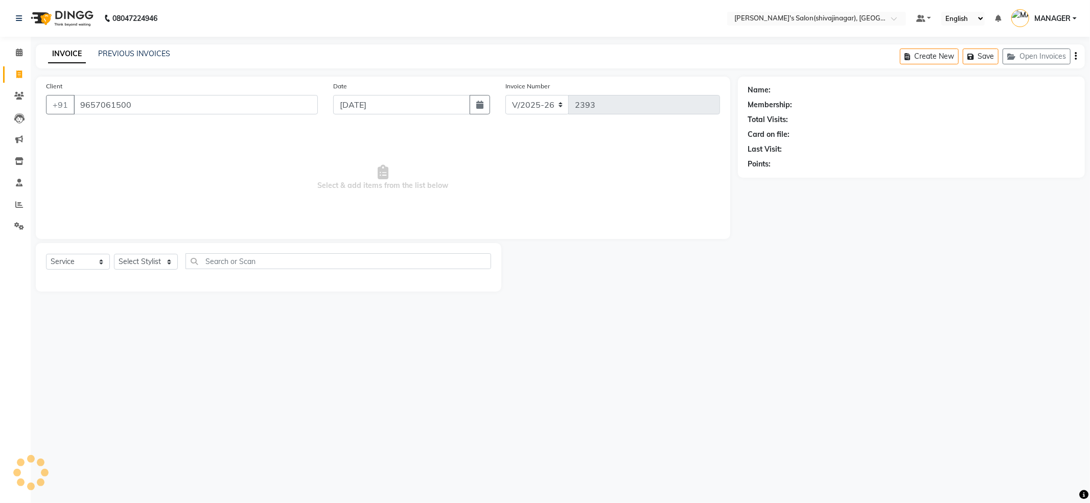
type input "9657061500"
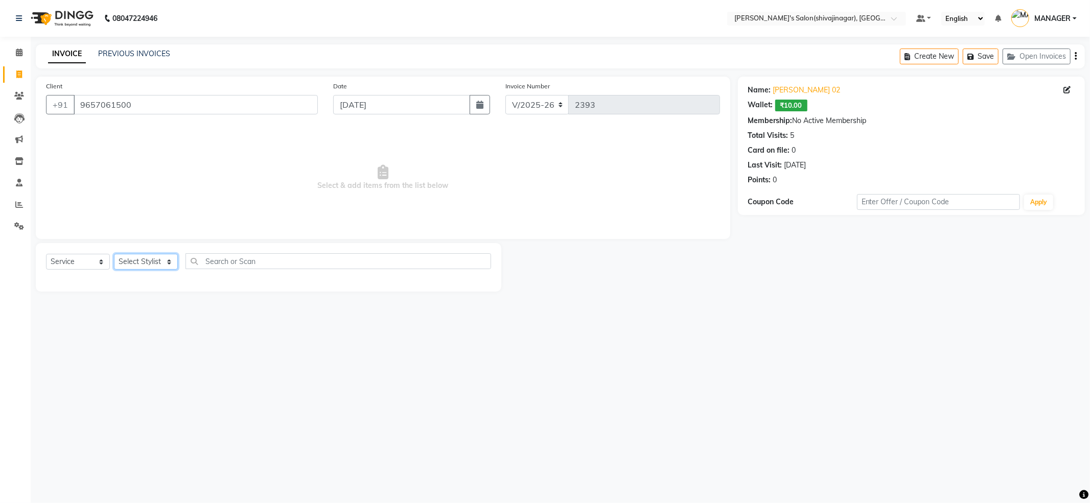
click at [168, 262] on select "Select Stylist [PERSON_NAME] R AKKI [PERSON_NAME] MANAGER MISS STAFF [PERSON_NA…" at bounding box center [146, 262] width 64 height 16
select select "24667"
click at [114, 254] on select "Select Stylist [PERSON_NAME] R AKKI [PERSON_NAME] MANAGER MISS STAFF [PERSON_NA…" at bounding box center [146, 262] width 64 height 16
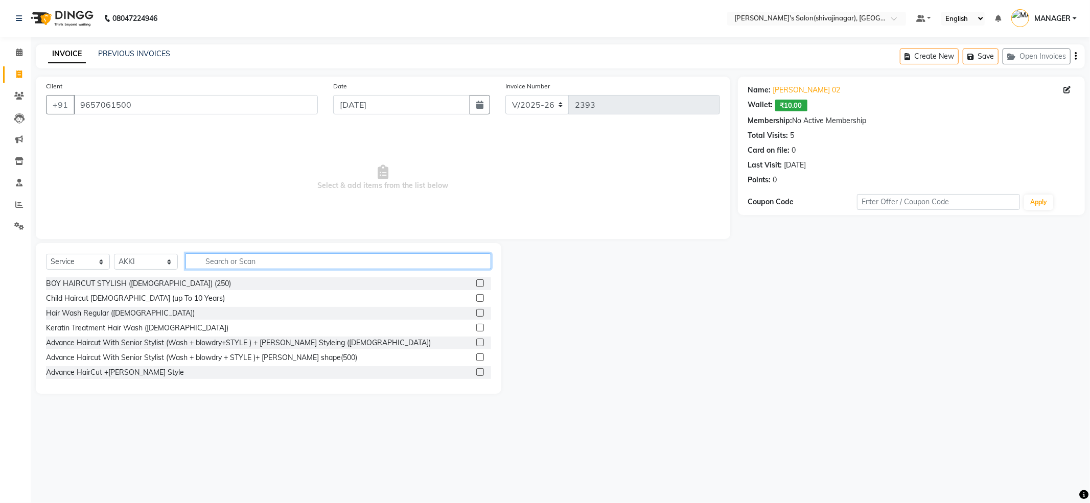
click at [229, 265] on input "text" at bounding box center [338, 261] width 306 height 16
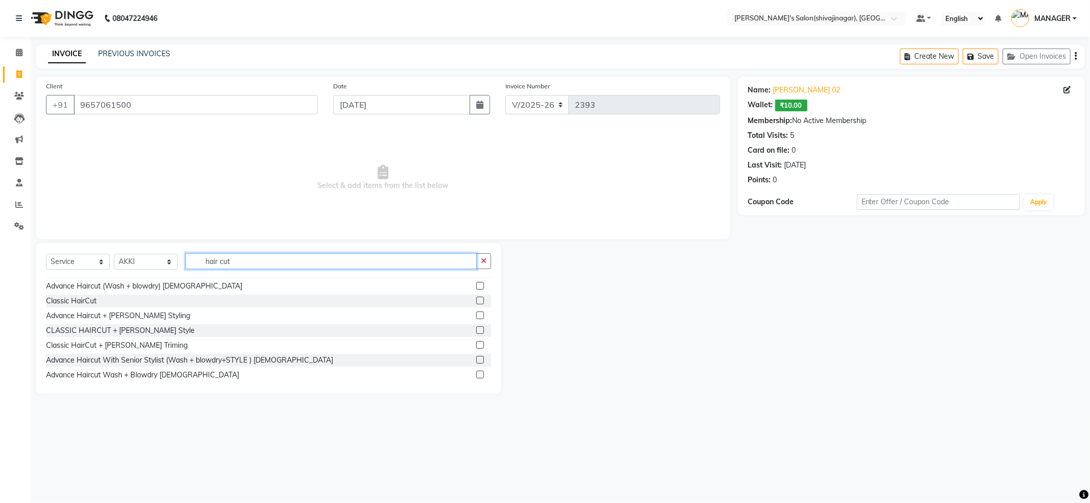
scroll to position [135, 0]
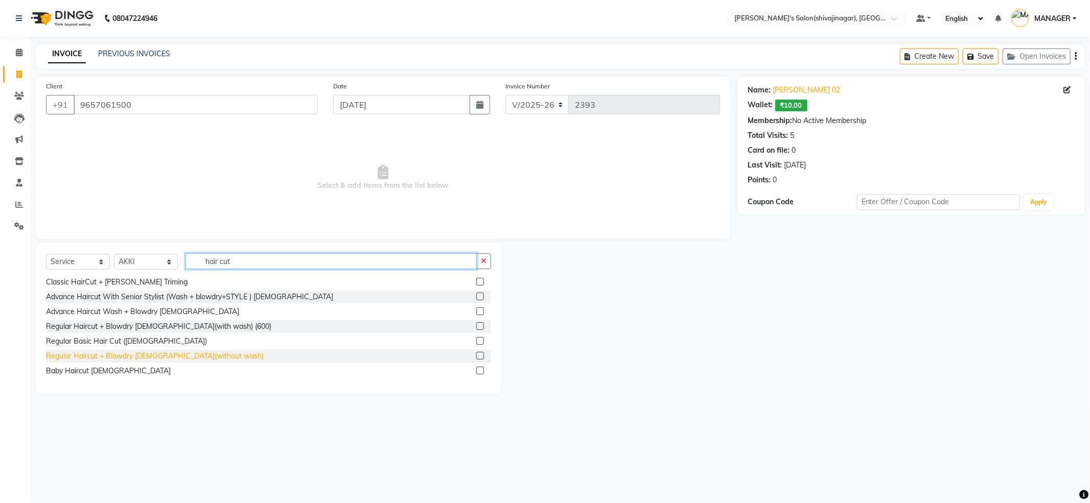
type input "hair cut"
click at [176, 358] on div "Regular Haircut + Blowdry [DEMOGRAPHIC_DATA](without wash)" at bounding box center [155, 356] width 218 height 11
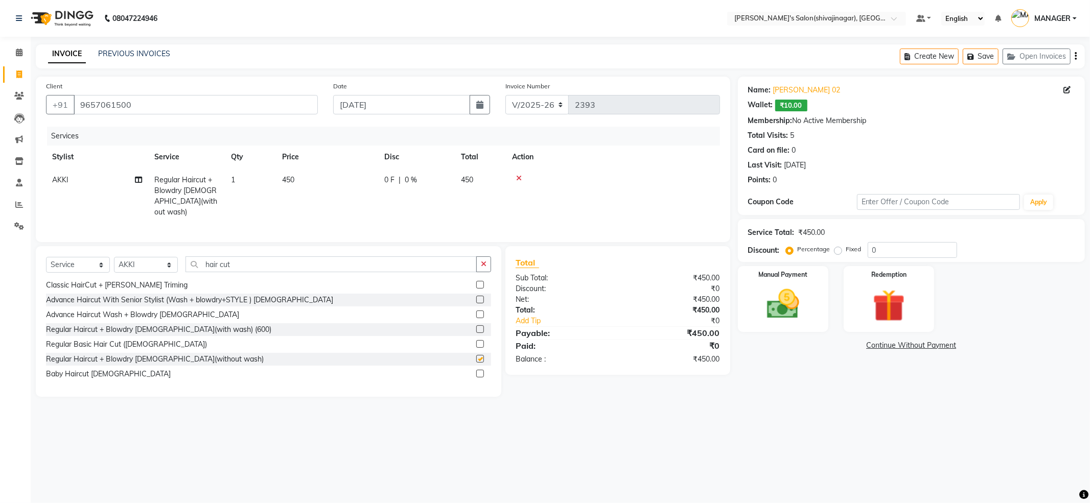
checkbox input "false"
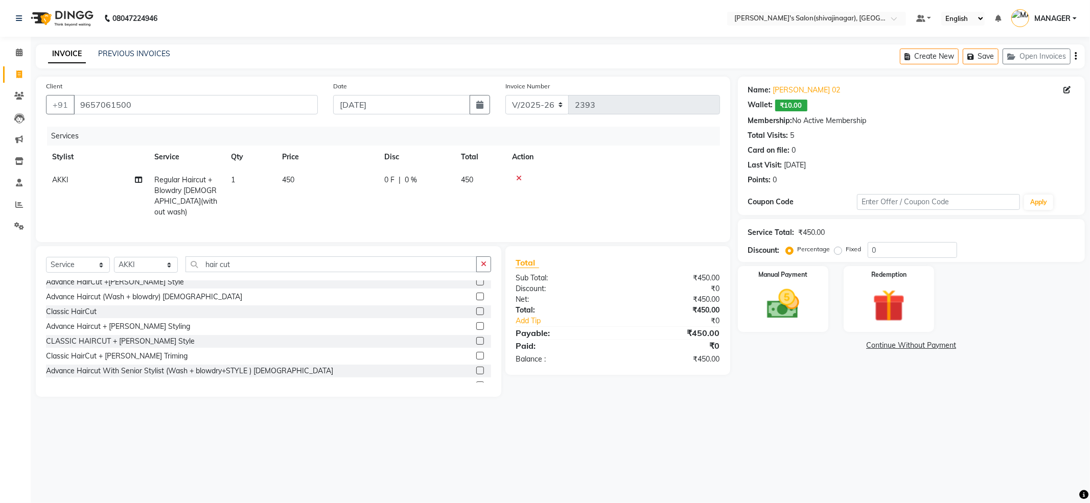
scroll to position [0, 0]
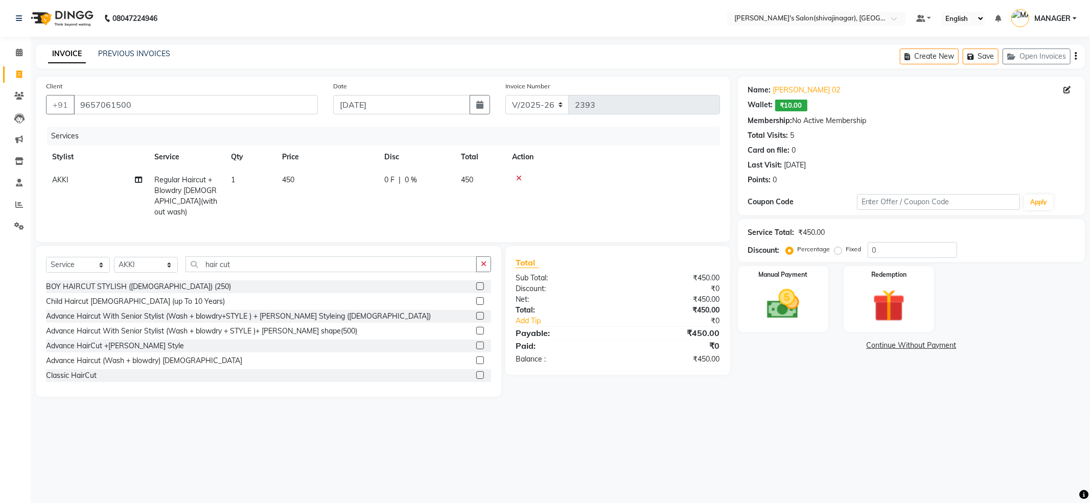
click at [308, 193] on td "450" at bounding box center [327, 196] width 102 height 55
select select "24667"
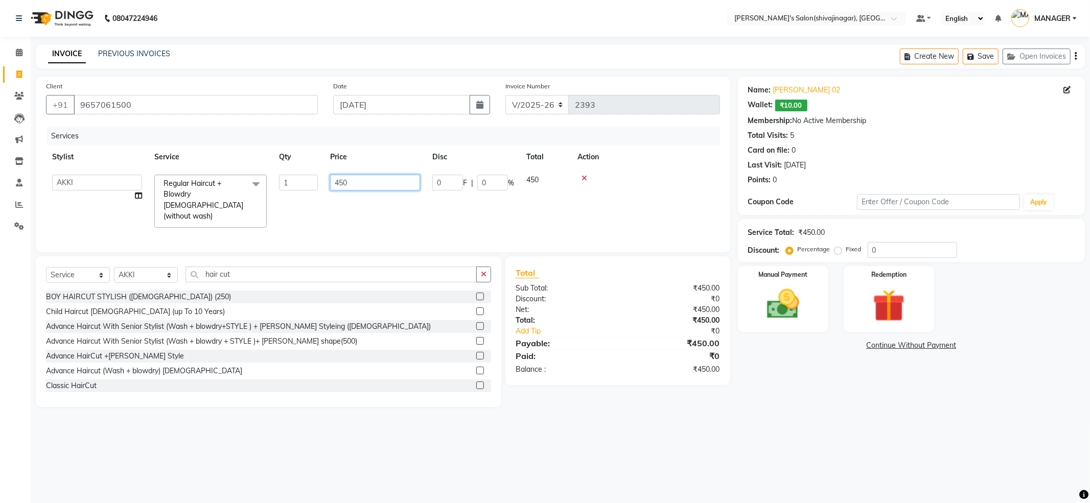
click at [360, 180] on input "450" at bounding box center [375, 183] width 90 height 16
type input "350"
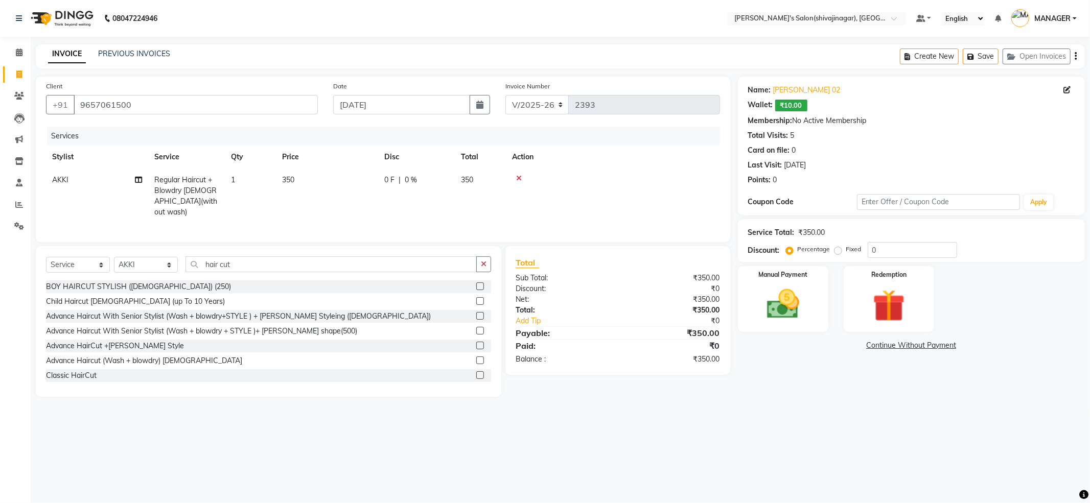
click at [377, 205] on td "350" at bounding box center [327, 196] width 102 height 55
select select "24667"
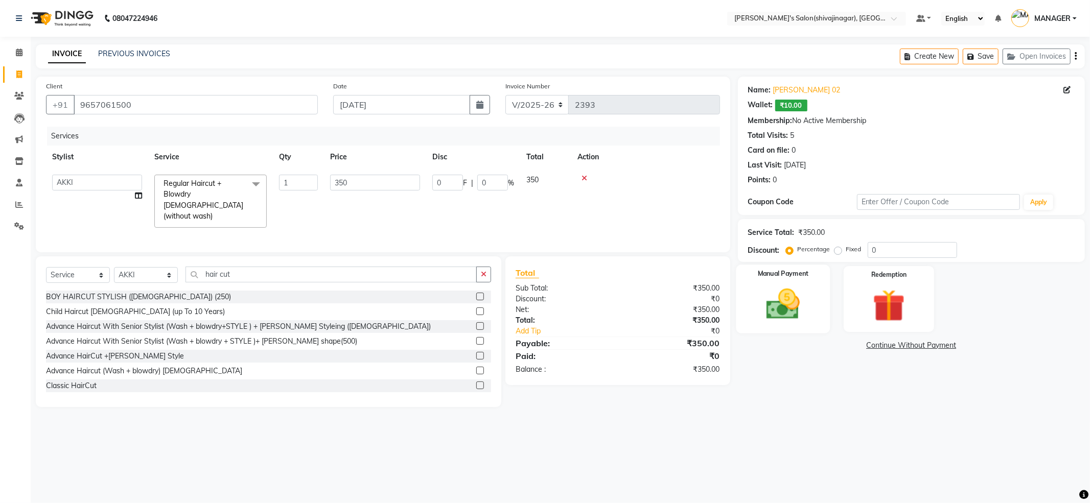
click at [805, 309] on img at bounding box center [783, 304] width 55 height 39
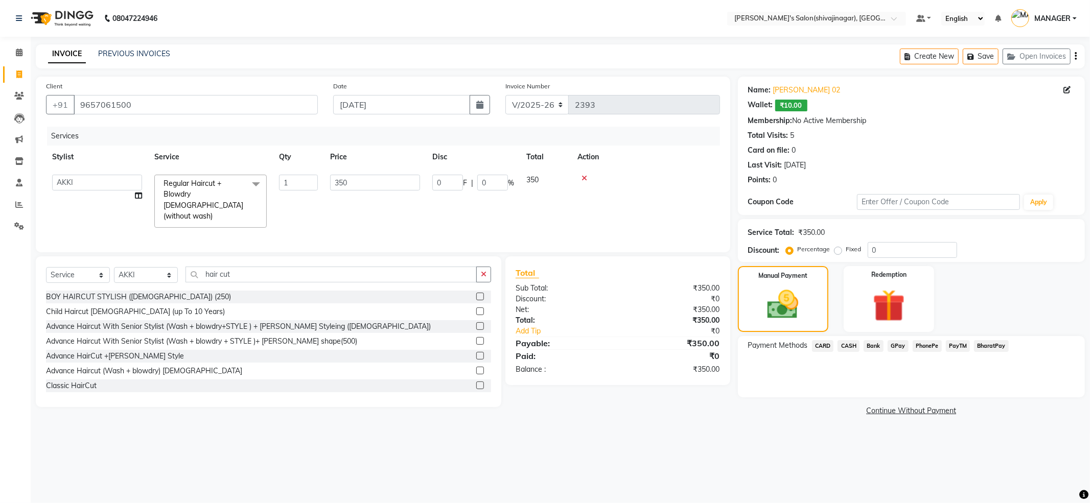
click at [961, 346] on span "PayTM" at bounding box center [958, 346] width 25 height 12
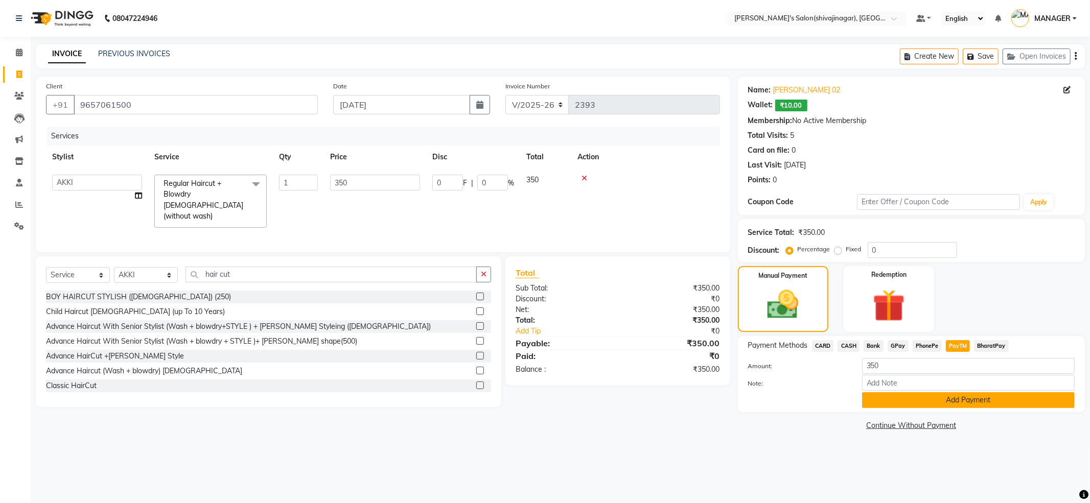
click at [937, 401] on button "Add Payment" at bounding box center [968, 400] width 213 height 16
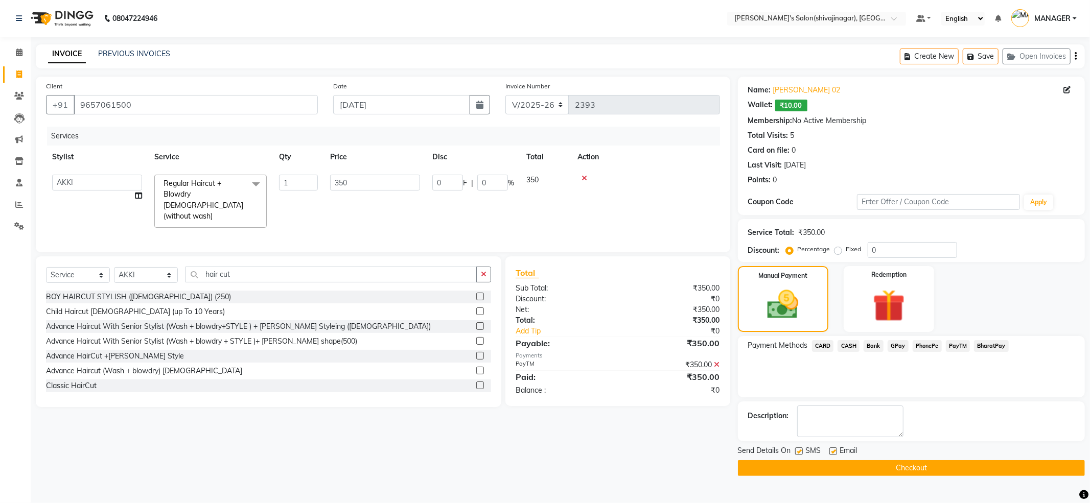
click at [856, 469] on button "Checkout" at bounding box center [911, 468] width 347 height 16
